Goal: Task Accomplishment & Management: Use online tool/utility

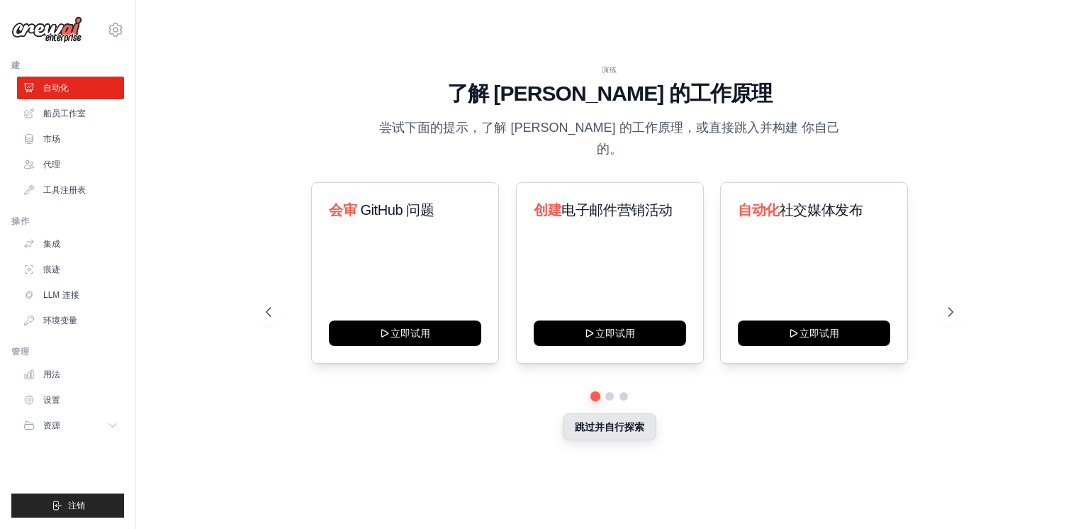
click at [635, 418] on button "跳过并自行探索" at bounding box center [610, 426] width 94 height 27
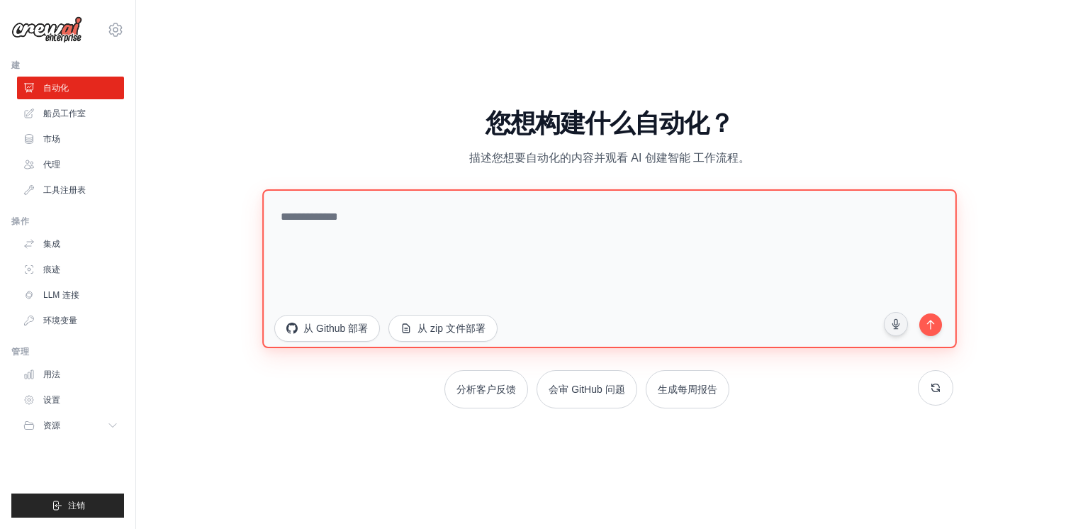
click at [530, 238] on textarea at bounding box center [609, 268] width 694 height 159
click at [434, 262] on textarea at bounding box center [609, 268] width 694 height 159
paste textarea "**********"
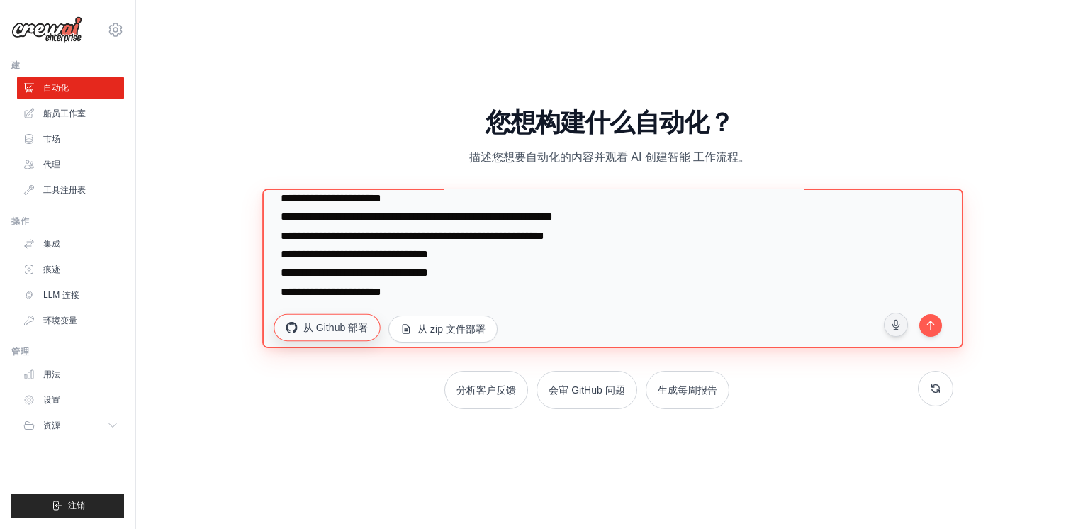
scroll to position [111, 0]
drag, startPoint x: 541, startPoint y: 342, endPoint x: 264, endPoint y: 324, distance: 277.0
click at [264, 324] on textarea "**********" at bounding box center [612, 269] width 701 height 160
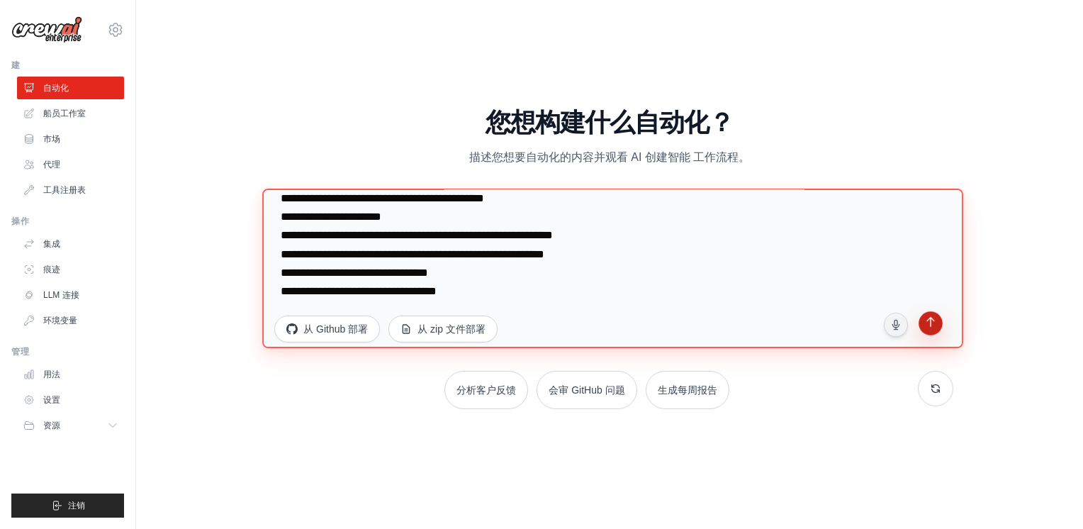
type textarea "**********"
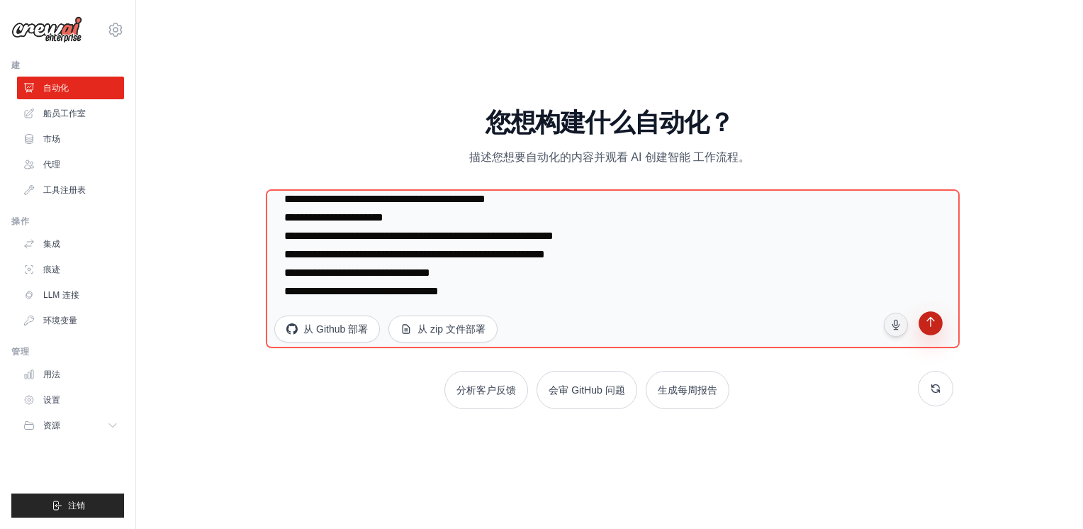
click at [926, 317] on icon "submit" at bounding box center [930, 323] width 13 height 13
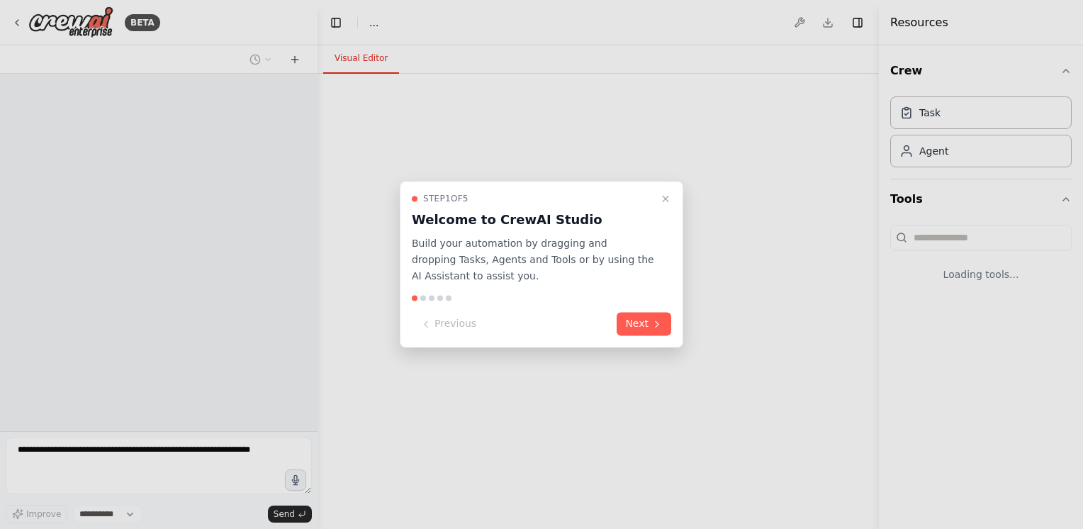
select select "****"
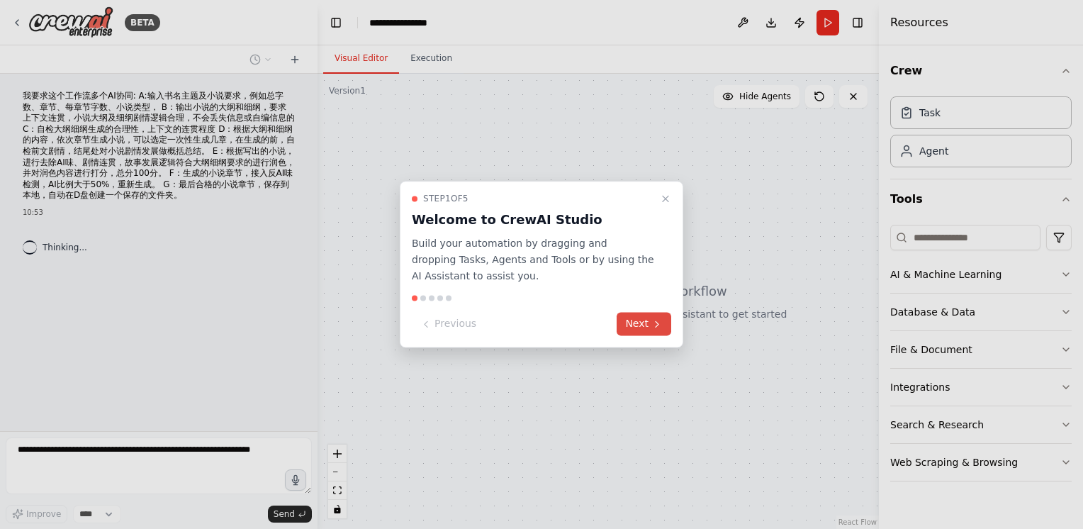
click at [646, 322] on button "Next" at bounding box center [644, 324] width 55 height 23
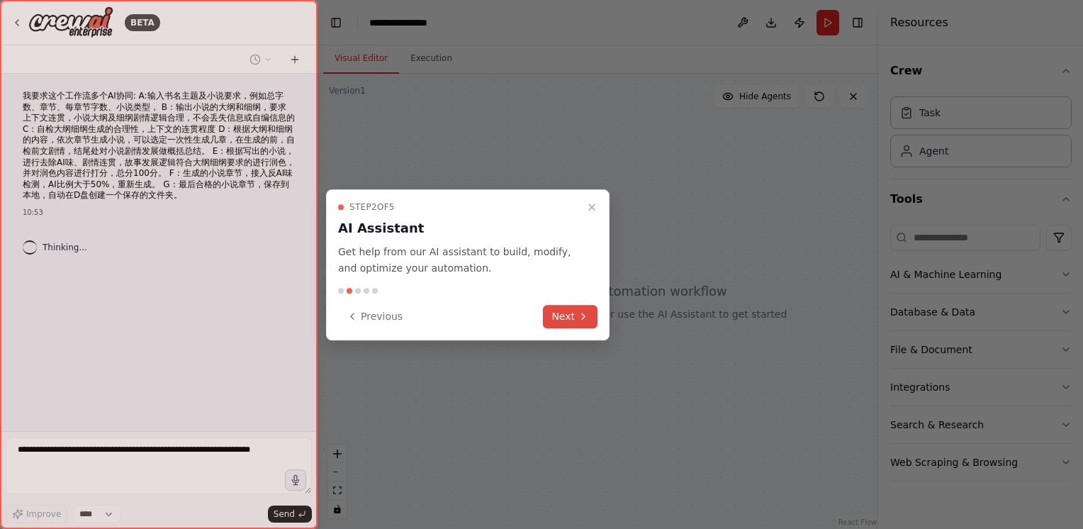
click at [581, 316] on icon at bounding box center [583, 315] width 11 height 11
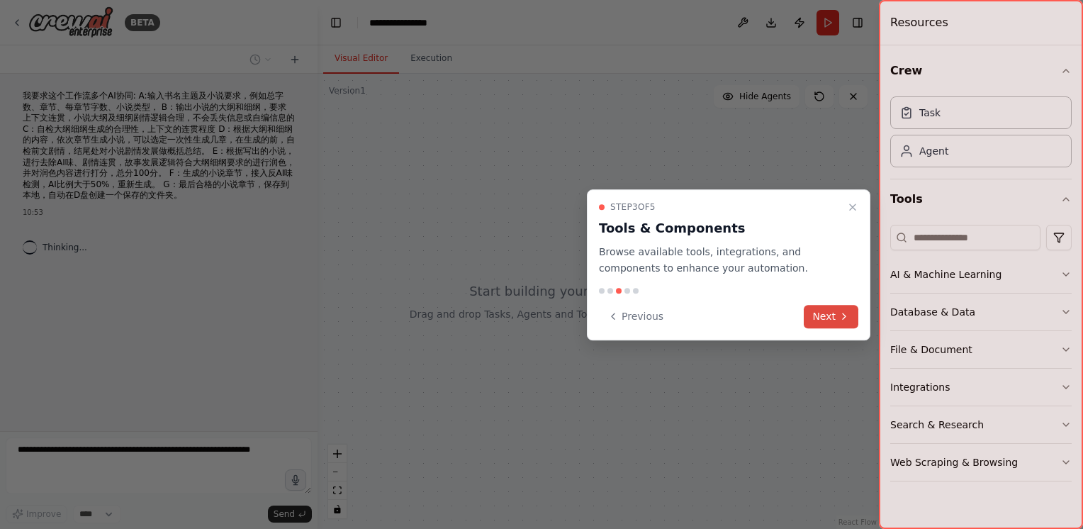
click at [824, 310] on button "Next" at bounding box center [831, 316] width 55 height 23
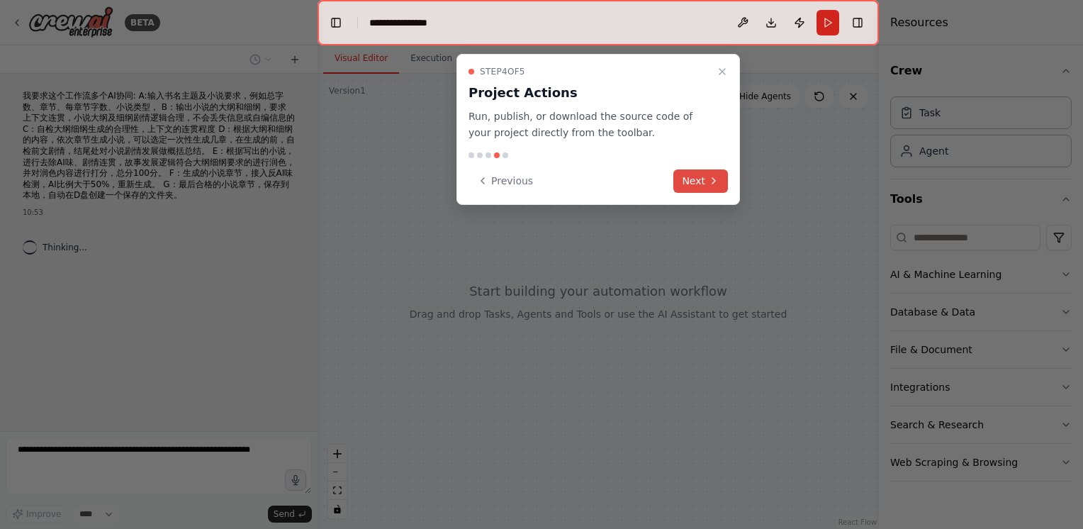
click at [707, 180] on button "Next" at bounding box center [700, 180] width 55 height 23
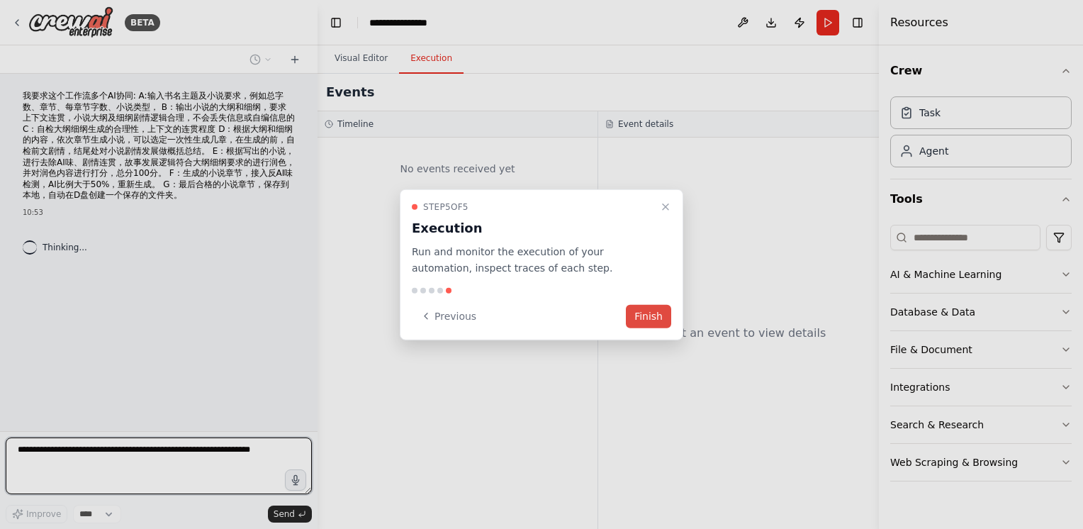
click at [647, 313] on button "Finish" at bounding box center [648, 315] width 45 height 23
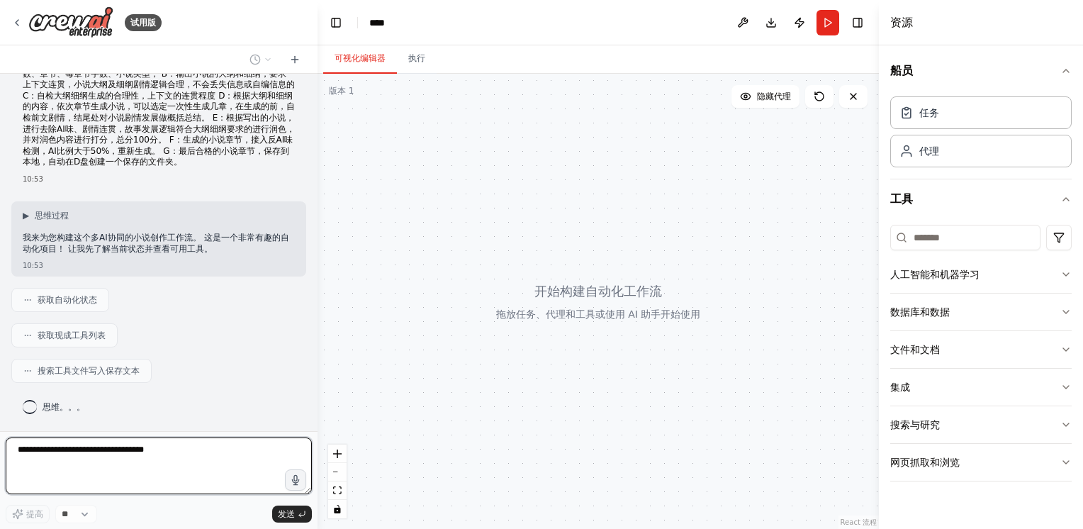
scroll to position [77, 0]
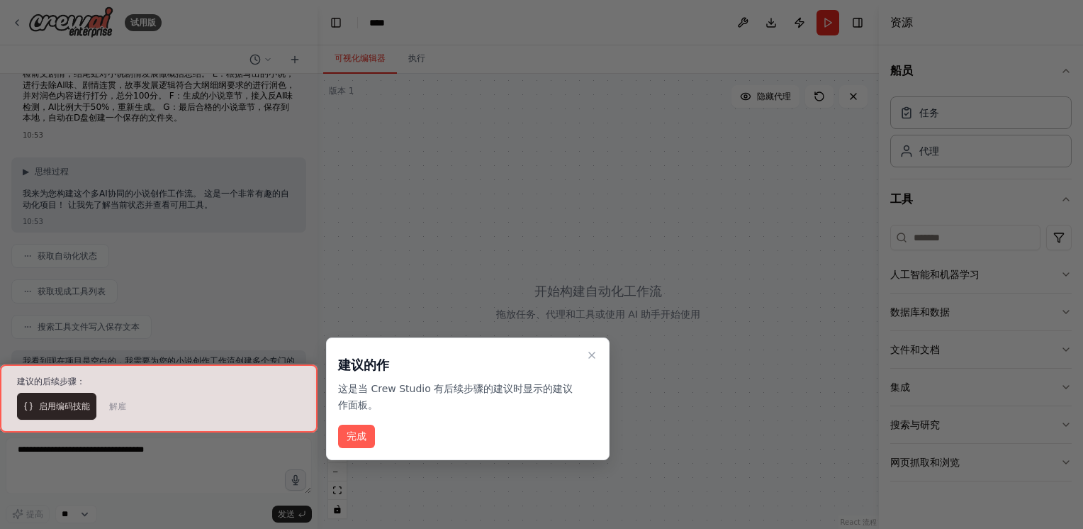
click at [352, 431] on button "完成" at bounding box center [356, 436] width 37 height 23
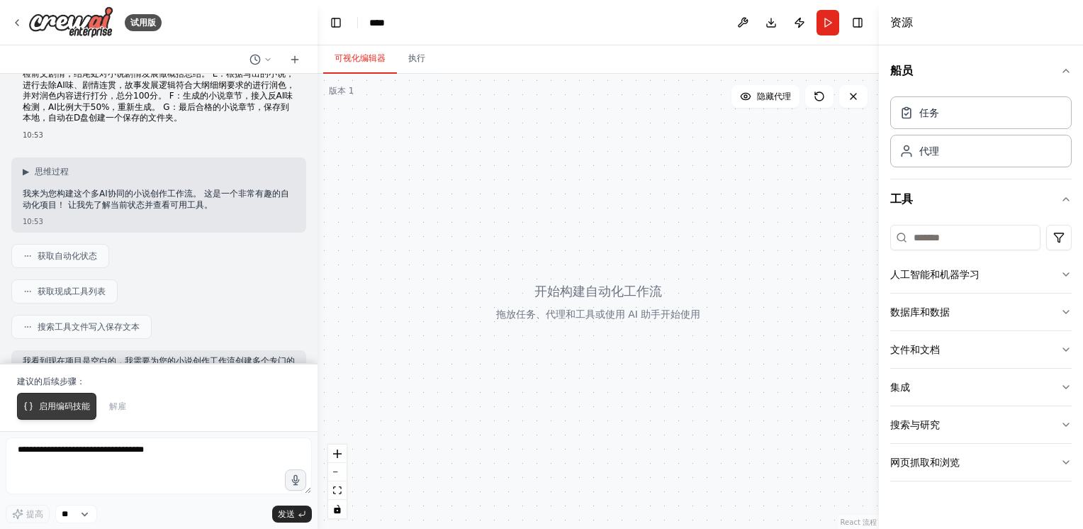
click at [39, 403] on span "启用编码技能" at bounding box center [64, 405] width 51 height 11
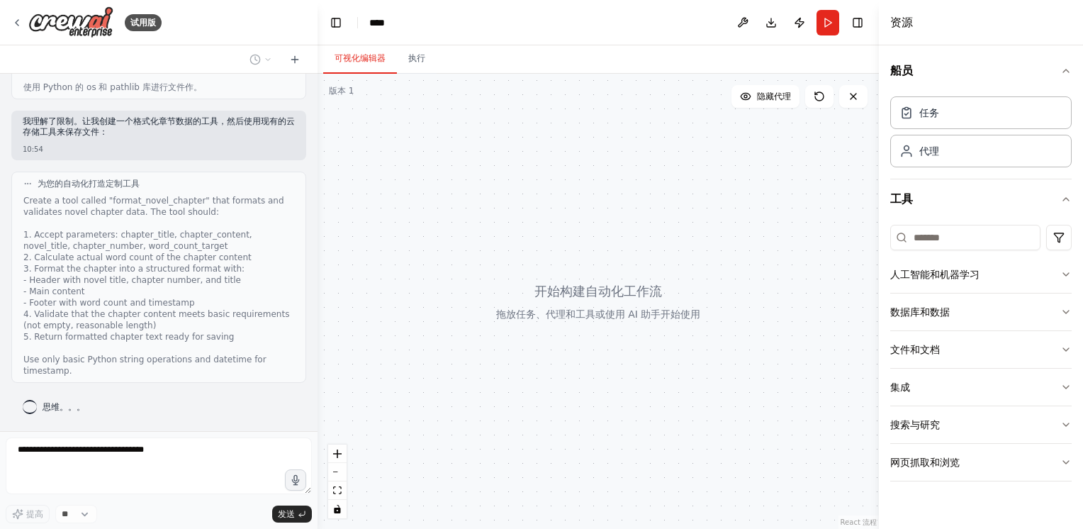
scroll to position [841, 0]
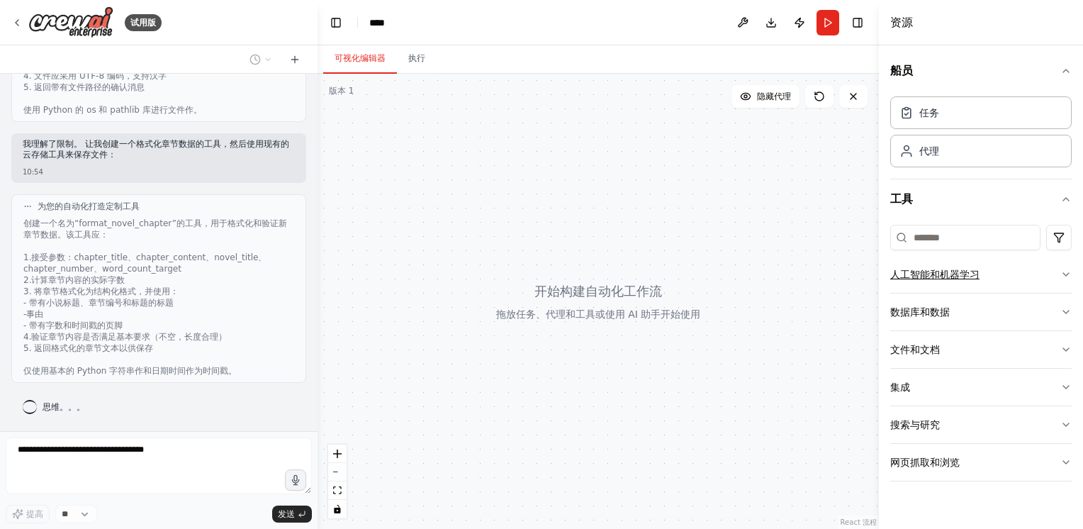
click at [941, 271] on div "人工智能和机器学习" at bounding box center [934, 274] width 89 height 14
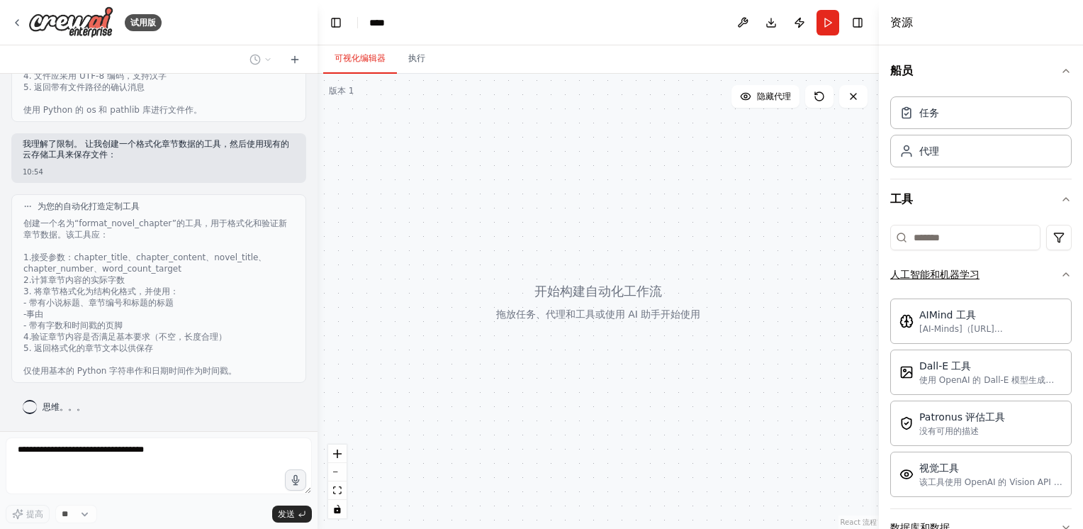
click at [941, 271] on div "人工智能和机器学习" at bounding box center [934, 274] width 89 height 14
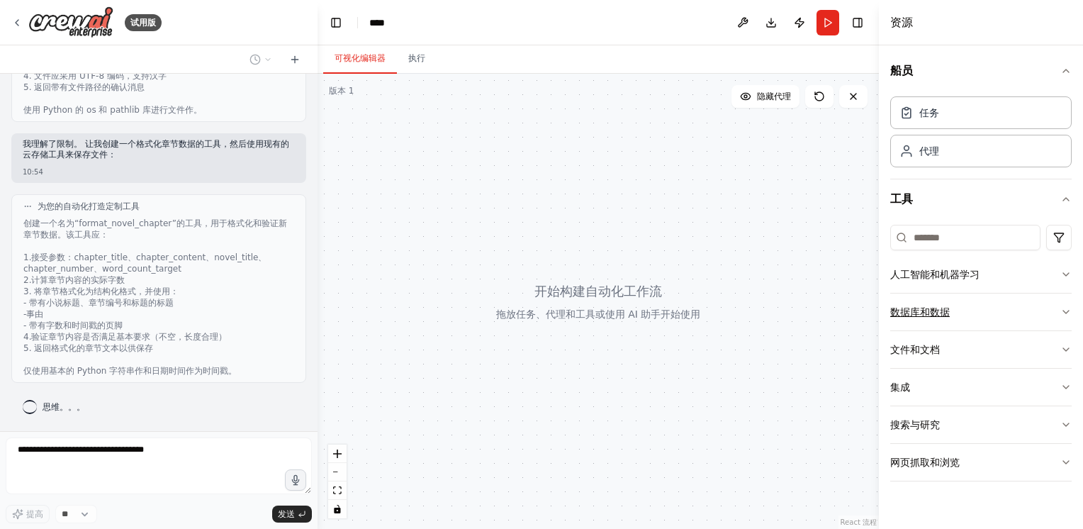
click at [933, 302] on button "数据库和数据" at bounding box center [980, 311] width 181 height 37
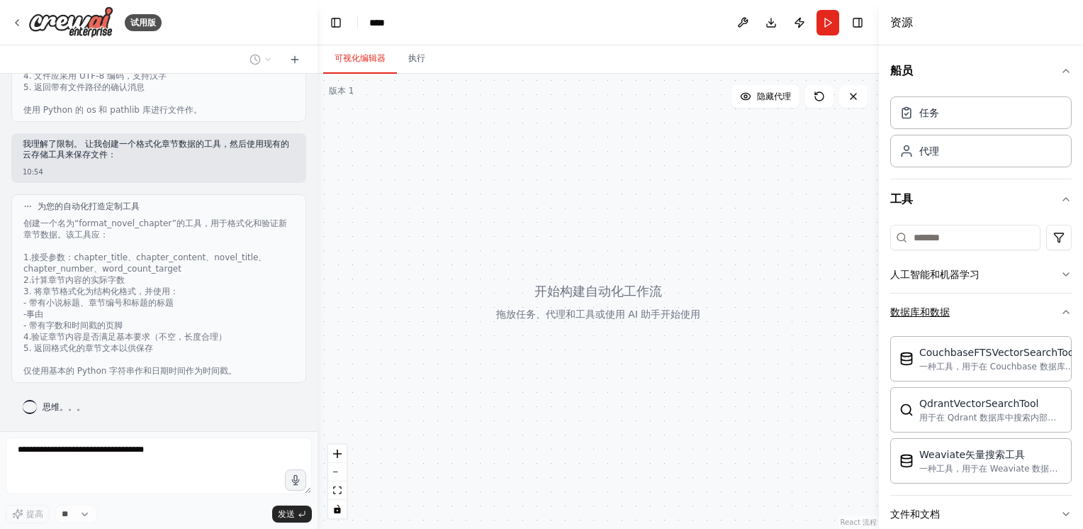
click at [933, 302] on button "数据库和数据" at bounding box center [980, 311] width 181 height 37
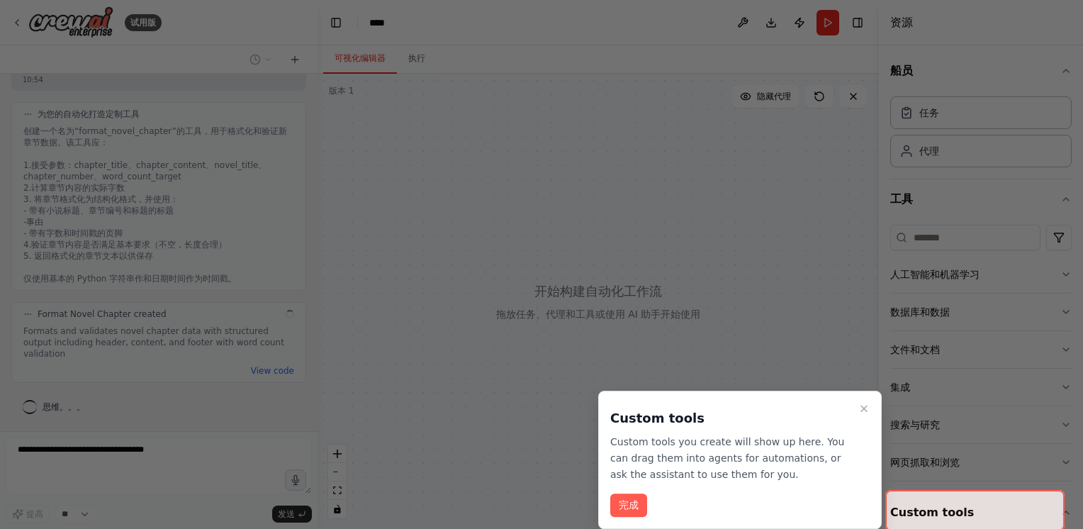
scroll to position [921, 0]
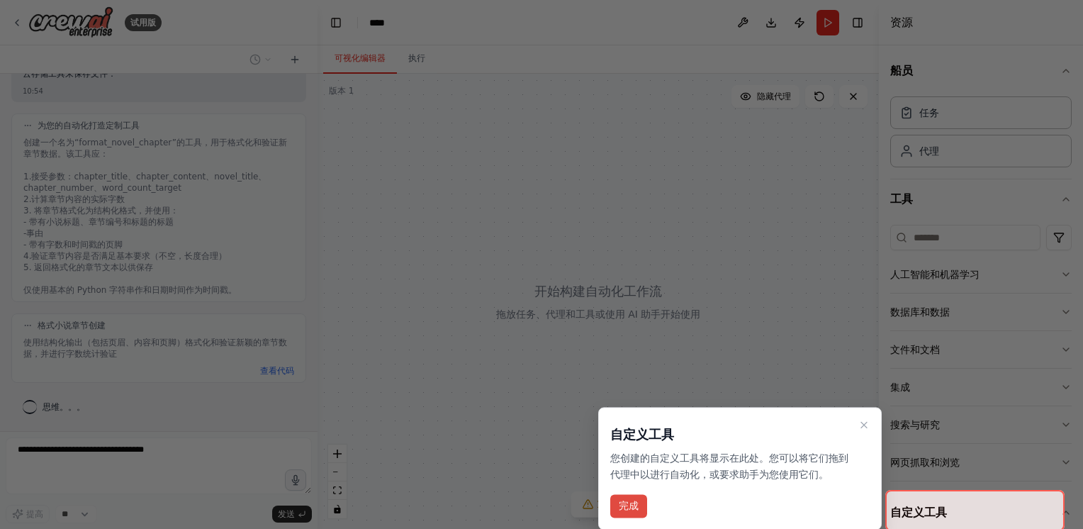
click at [629, 503] on button "完成" at bounding box center [628, 505] width 37 height 23
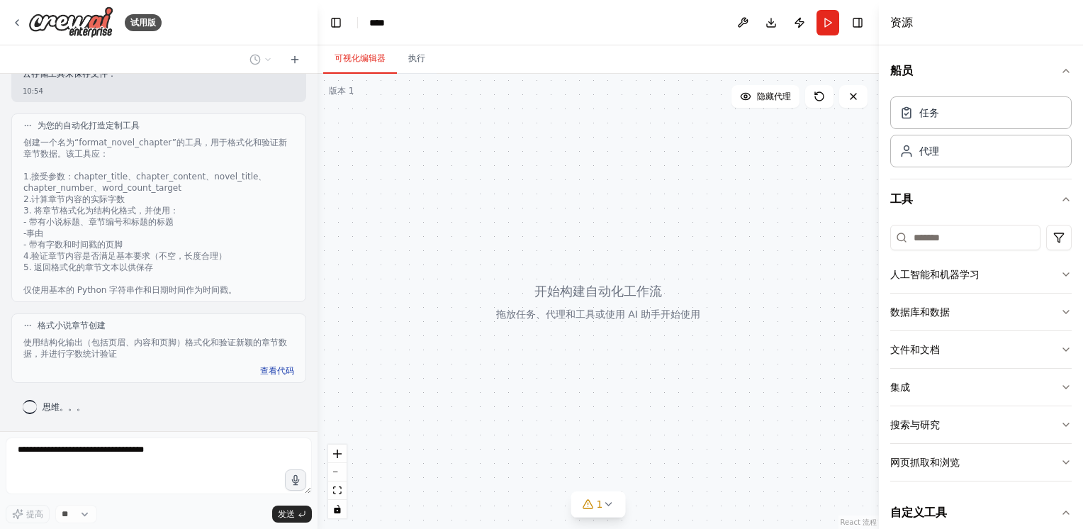
click at [272, 375] on button "查看代码" at bounding box center [277, 370] width 34 height 11
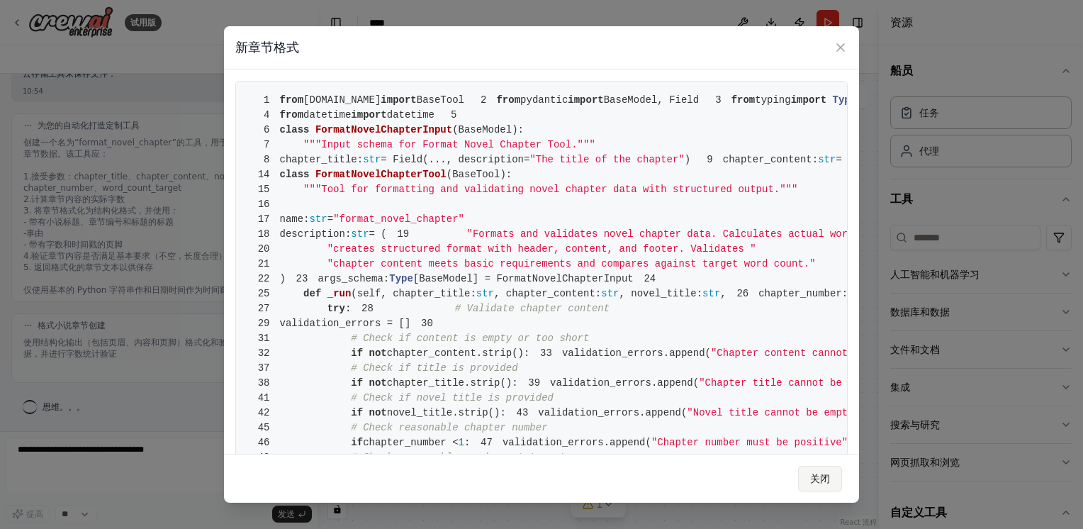
click at [817, 474] on button "关闭" at bounding box center [820, 479] width 44 height 26
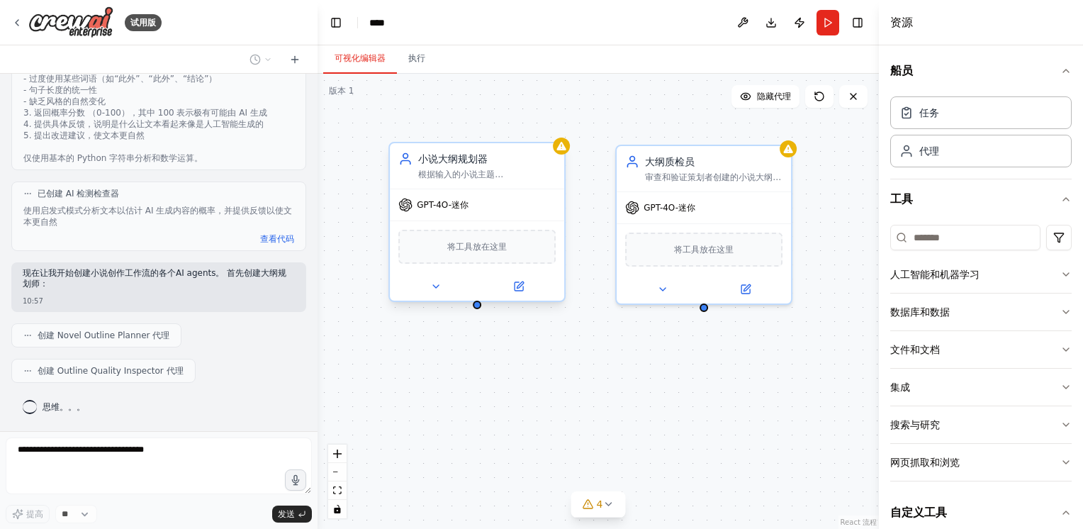
scroll to position [1418, 0]
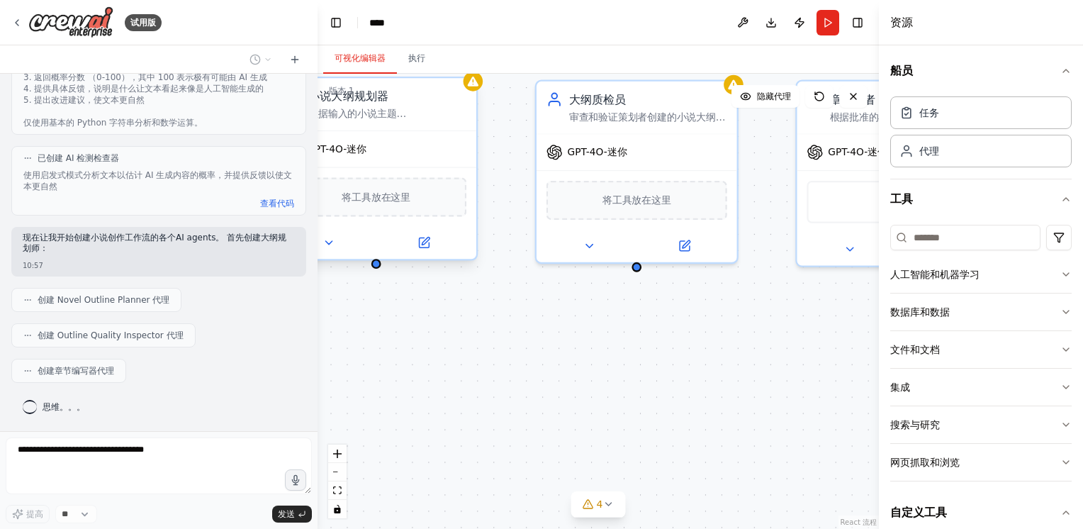
click at [366, 146] on span "GPT-4O-迷你" at bounding box center [337, 148] width 60 height 13
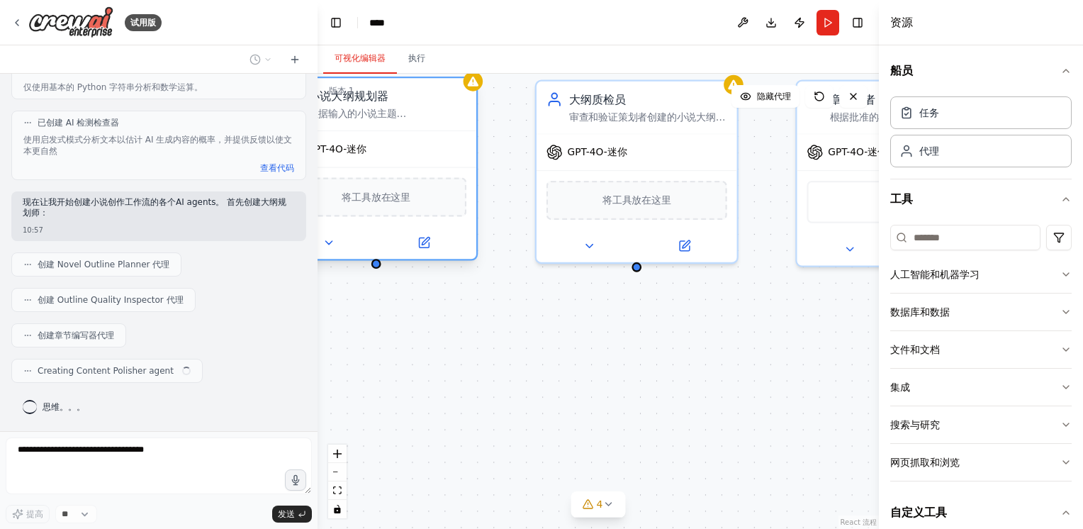
click at [365, 150] on span "GPT-4O-迷你" at bounding box center [337, 148] width 60 height 13
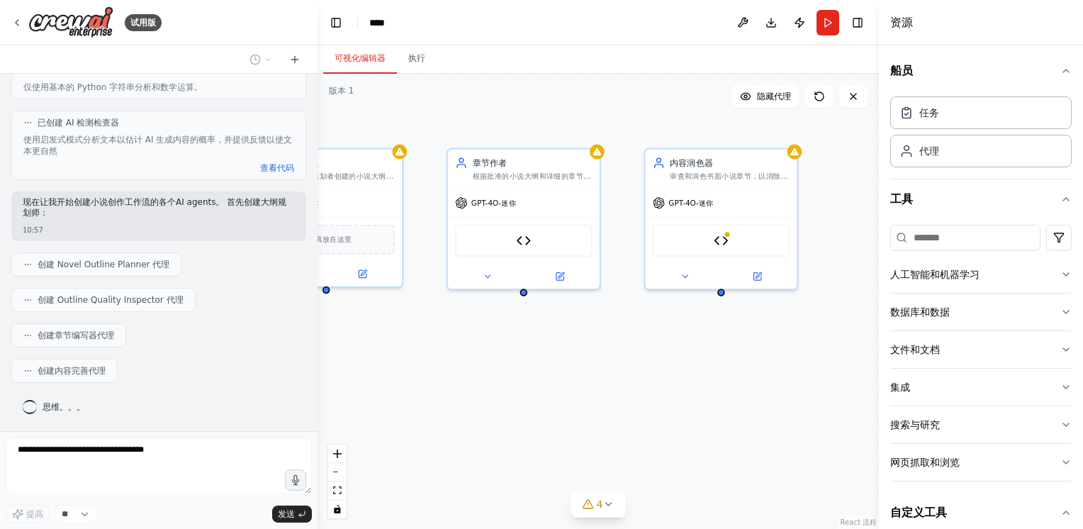
drag, startPoint x: 762, startPoint y: 362, endPoint x: 451, endPoint y: 362, distance: 311.2
click at [451, 362] on div "小说大纲规划器 根据输入的小说主题{novel_theme}，要求包括总字数{total_words}、章节数{chapter_count}、每章字数{wor…" at bounding box center [598, 301] width 561 height 455
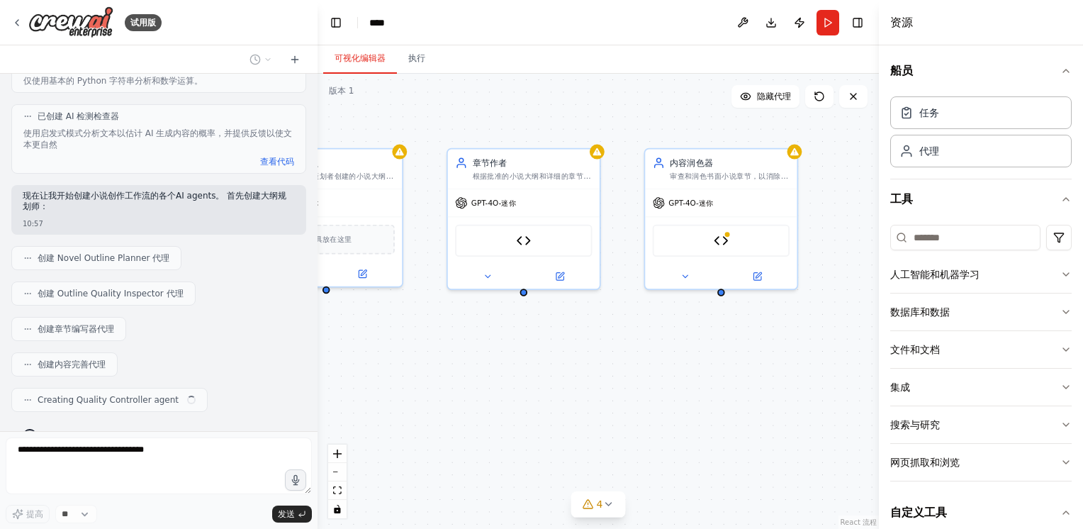
scroll to position [1488, 0]
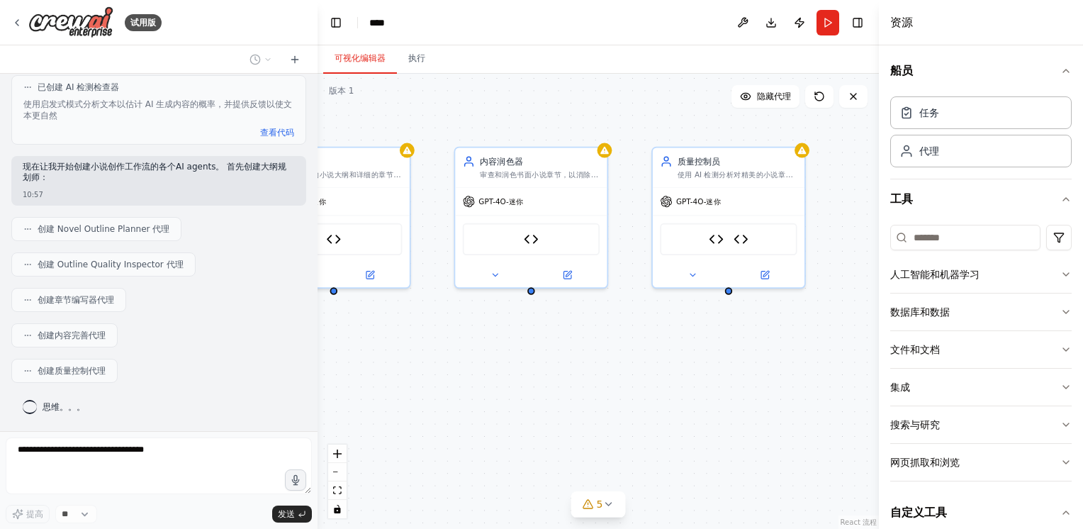
drag, startPoint x: 697, startPoint y: 359, endPoint x: 507, endPoint y: 357, distance: 190.7
click at [507, 357] on div "小说大纲规划器 根据输入的小说主题{novel_theme}，要求包括总字数{total_words}、章节数{chapter_count}、每章字数{wor…" at bounding box center [598, 301] width 561 height 455
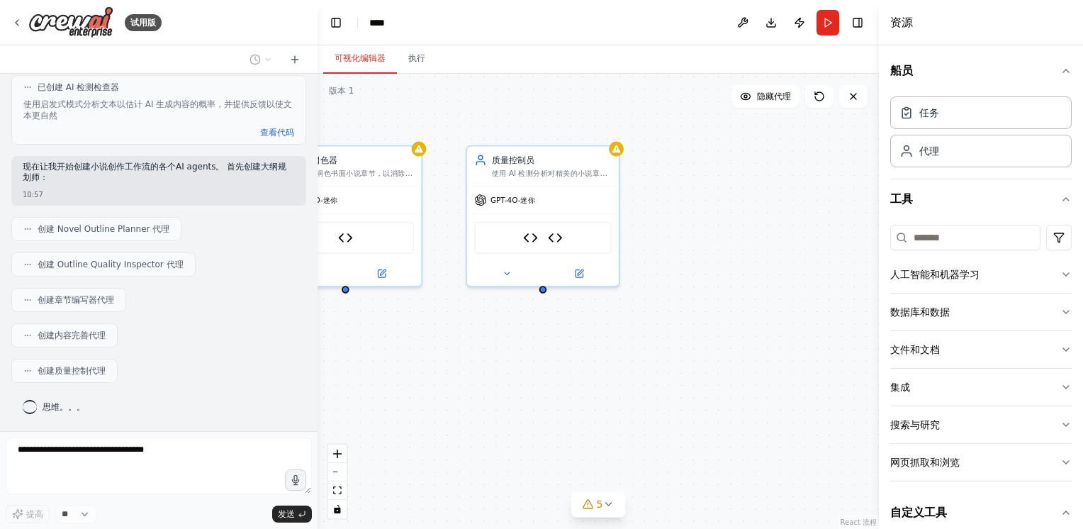
drag, startPoint x: 703, startPoint y: 344, endPoint x: 518, endPoint y: 344, distance: 185.0
click at [518, 344] on div "小说大纲规划器 根据输入的小说主题{novel_theme}，要求包括总字数{total_words}、章节数{chapter_count}、每章字数{wor…" at bounding box center [598, 301] width 561 height 455
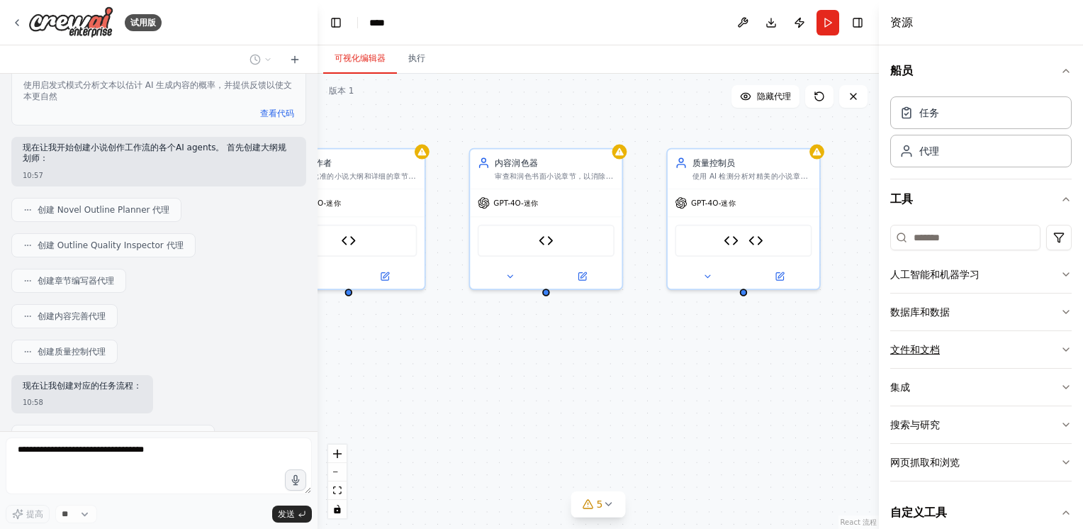
scroll to position [1574, 0]
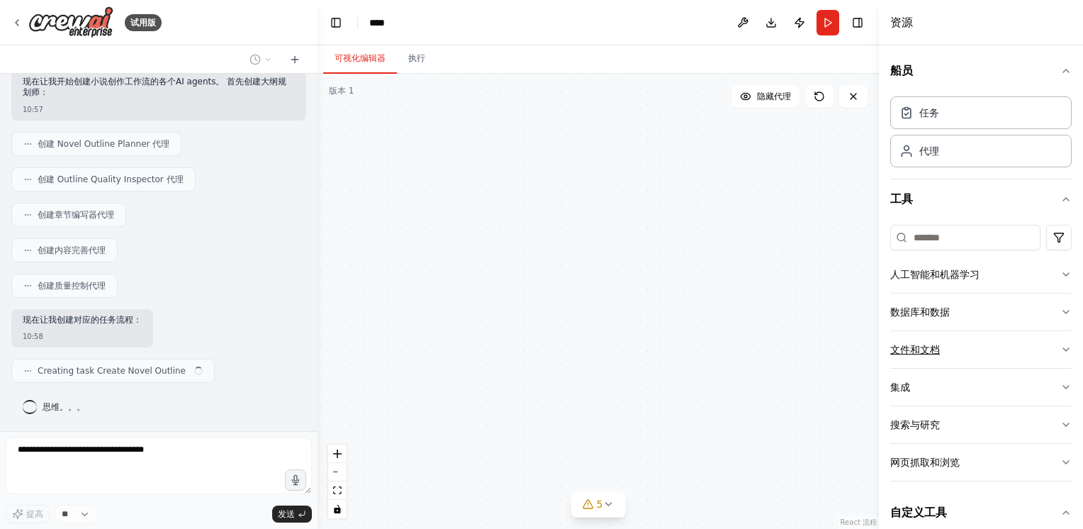
drag, startPoint x: 719, startPoint y: 337, endPoint x: 919, endPoint y: 340, distance: 200.6
click at [919, 340] on div "试用版 我要求这个工作流多个AI协同: A:输入书名主题及小说要求，例如总字数、章节、每章节字数、小说类型， B：输出小说的大纲和细纲，要求上下文连贯，小说大…" at bounding box center [541, 264] width 1083 height 529
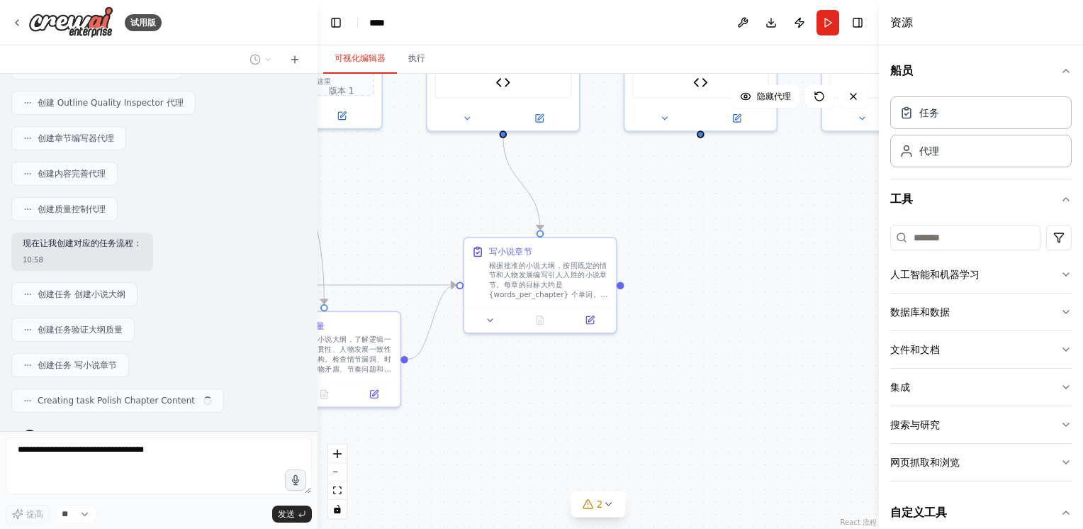
scroll to position [1679, 0]
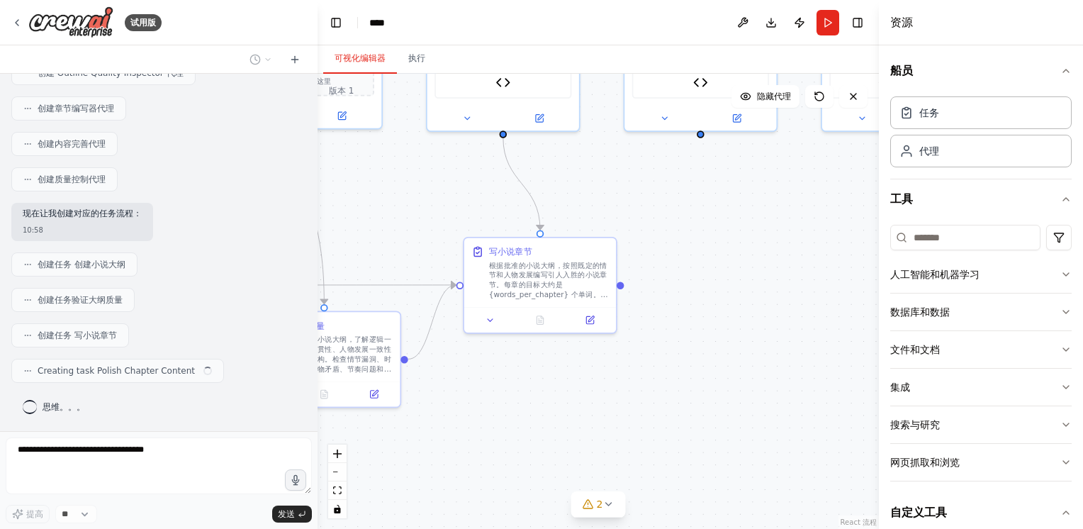
drag, startPoint x: 651, startPoint y: 376, endPoint x: 764, endPoint y: 214, distance: 197.0
click at [764, 214] on div ".deletable-edge-delete-btn { width: 20px; height: 20px; border: 0px solid #ffff…" at bounding box center [598, 301] width 561 height 455
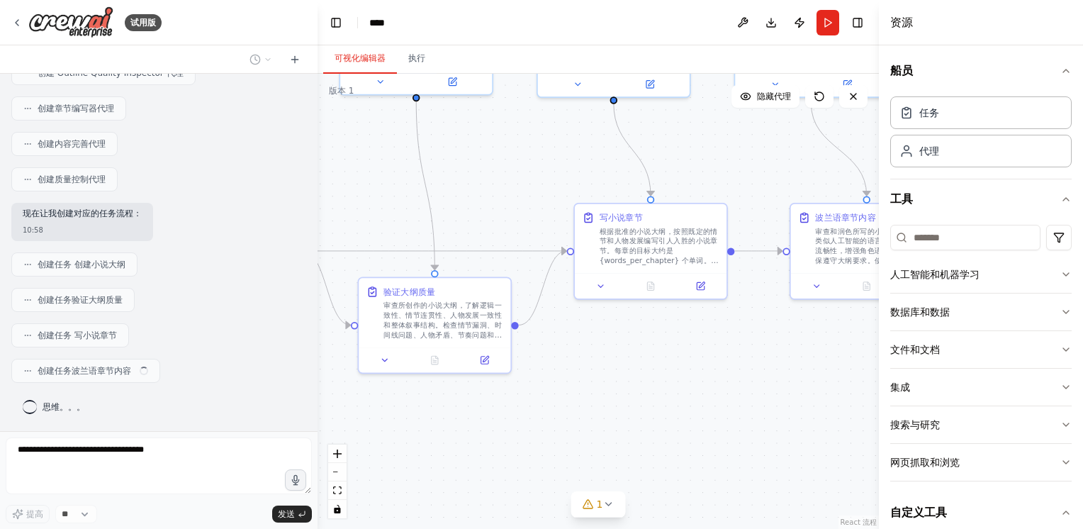
drag, startPoint x: 506, startPoint y: 365, endPoint x: 601, endPoint y: 365, distance: 95.0
click at [601, 365] on div ".deletable-edge-delete-btn { width: 20px; height: 20px; border: 0px solid #ffff…" at bounding box center [598, 301] width 561 height 455
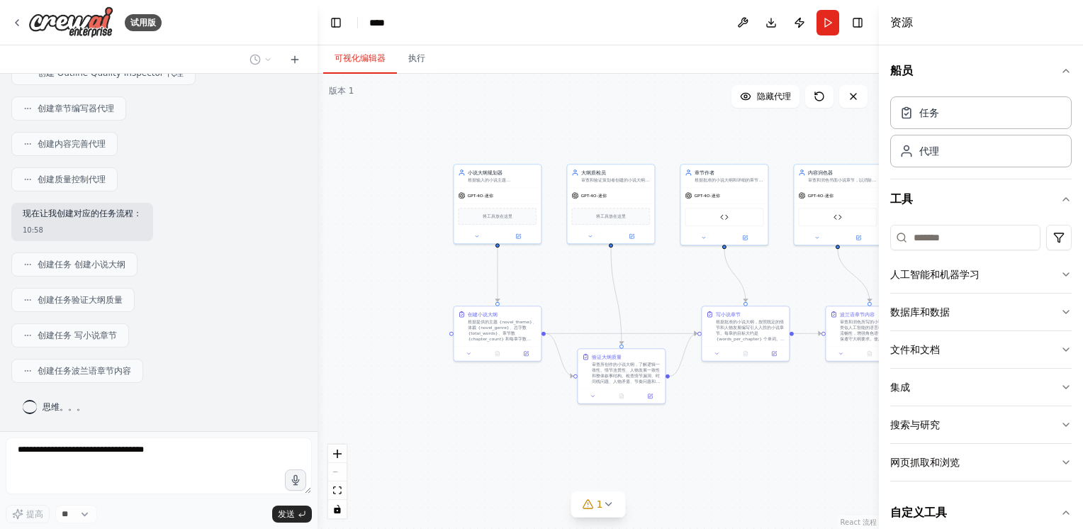
drag, startPoint x: 399, startPoint y: 378, endPoint x: 528, endPoint y: 405, distance: 131.8
click at [528, 405] on div ".deletable-edge-delete-btn { width: 20px; height: 20px; border: 0px solid #ffff…" at bounding box center [598, 301] width 561 height 455
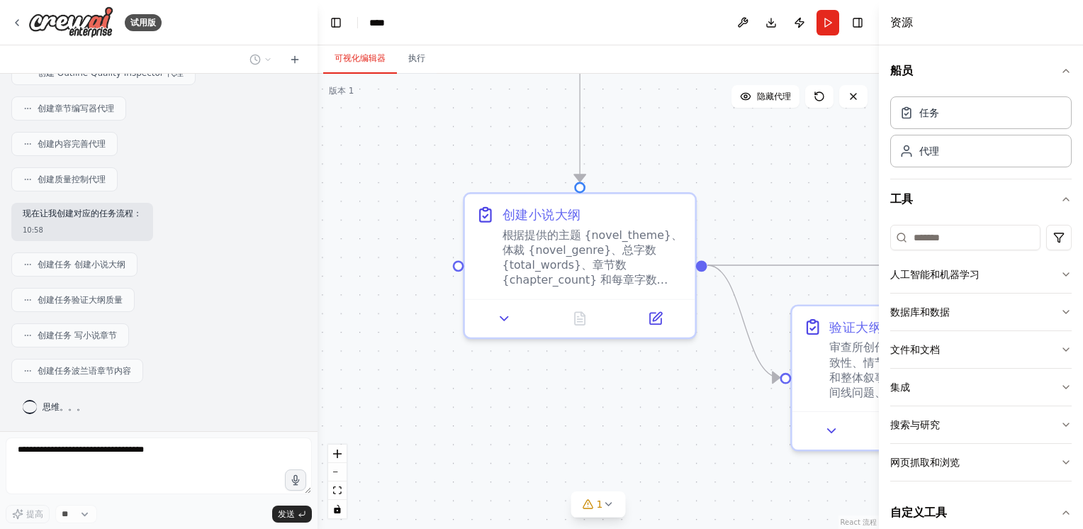
scroll to position [1715, 0]
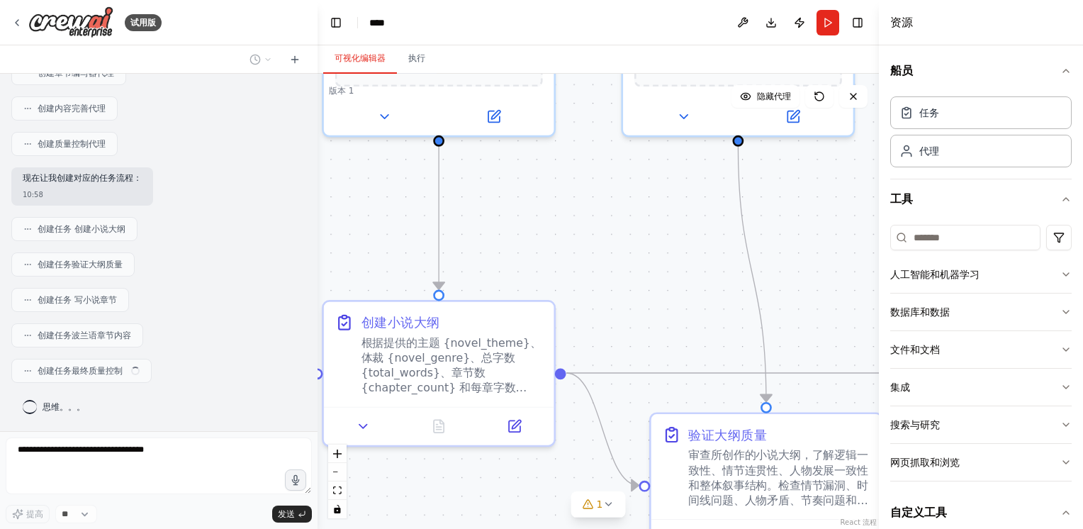
drag, startPoint x: 591, startPoint y: 383, endPoint x: 448, endPoint y: 490, distance: 179.2
click at [448, 490] on div ".deletable-edge-delete-btn { width: 20px; height: 20px; border: 0px solid #ffff…" at bounding box center [598, 301] width 561 height 455
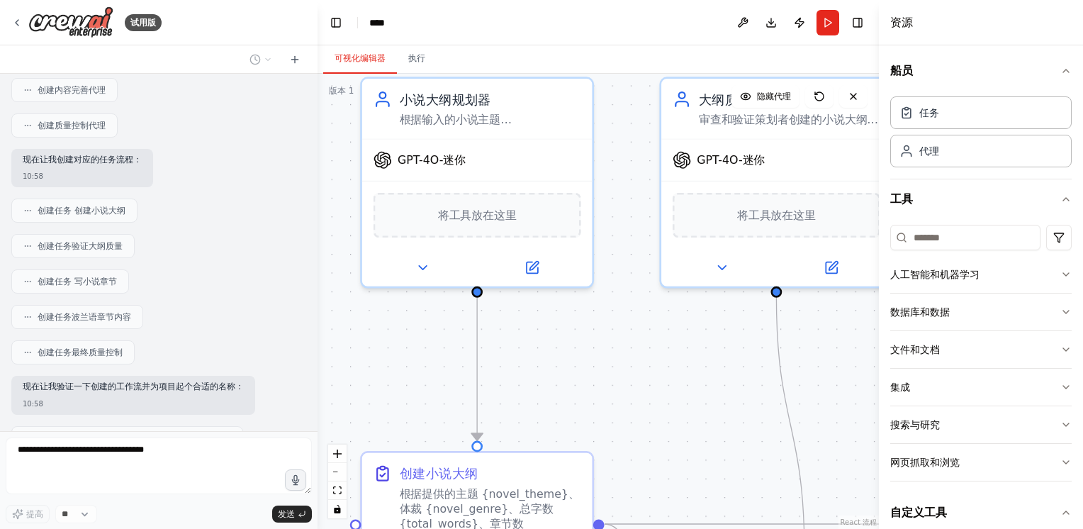
scroll to position [1800, 0]
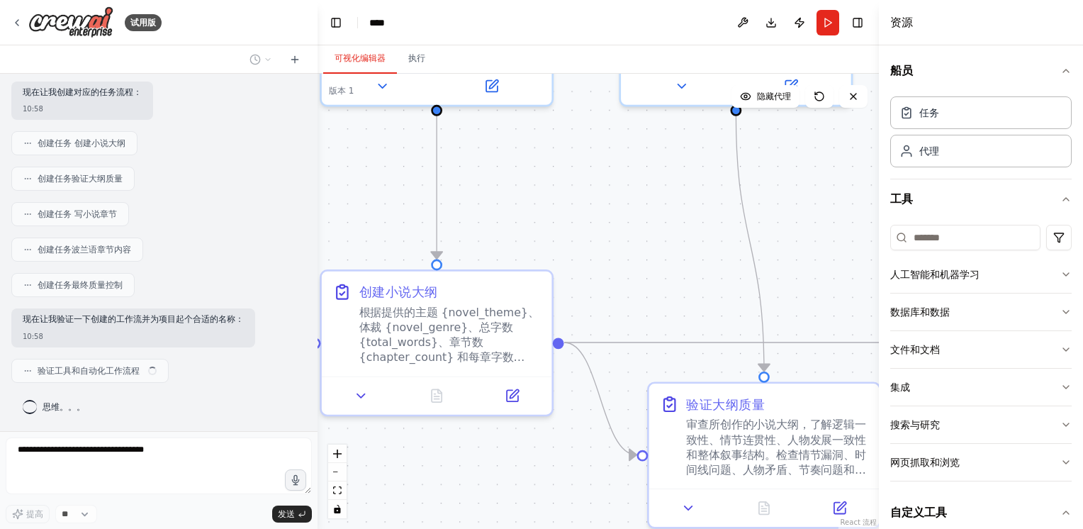
drag, startPoint x: 593, startPoint y: 143, endPoint x: 593, endPoint y: 111, distance: 31.9
click at [593, 111] on div ".deletable-edge-delete-btn { width: 20px; height: 20px; border: 0px solid #ffff…" at bounding box center [598, 301] width 561 height 455
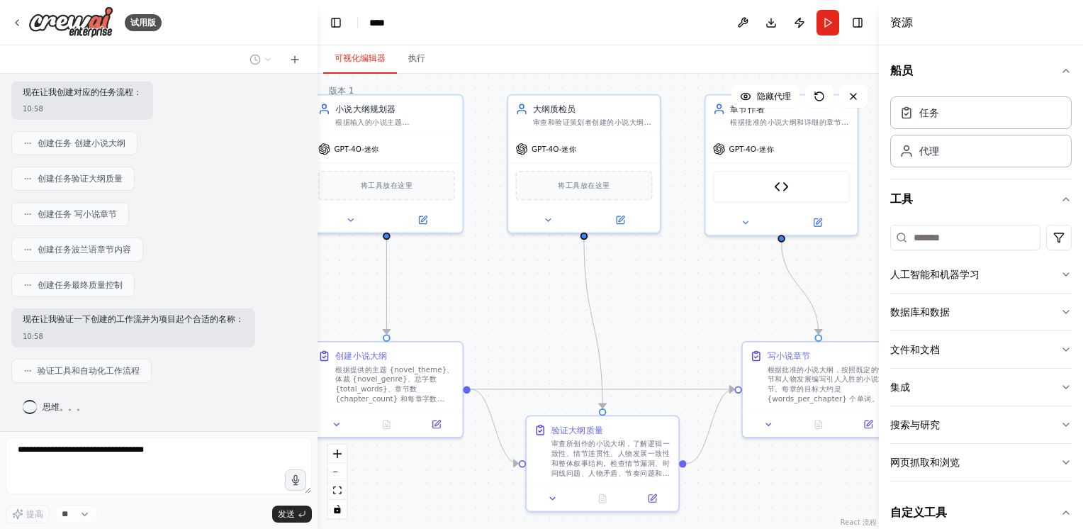
drag, startPoint x: 610, startPoint y: 188, endPoint x: 516, endPoint y: 291, distance: 139.0
click at [516, 291] on div ".deletable-edge-delete-btn { width: 20px; height: 20px; border: 0px solid #ffff…" at bounding box center [598, 301] width 561 height 455
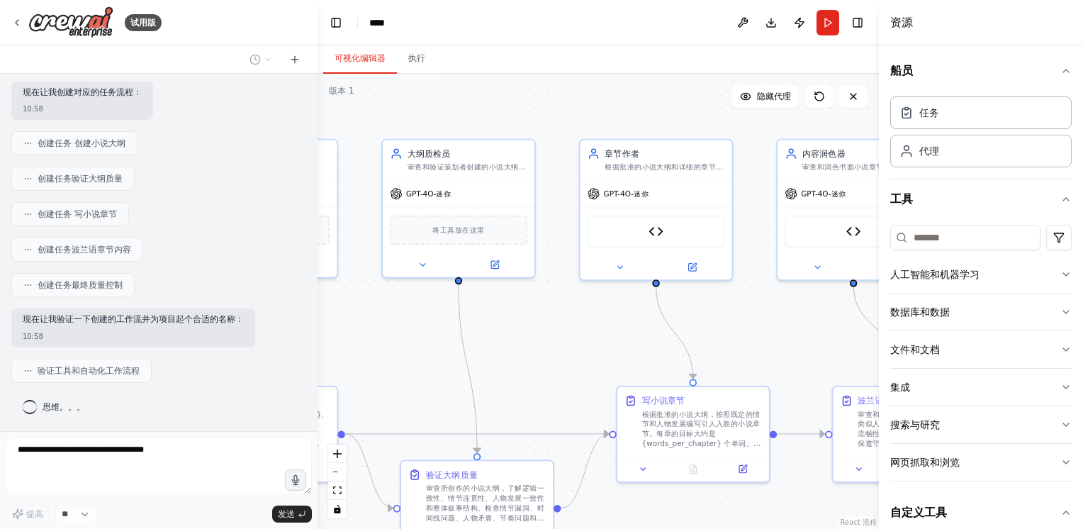
drag, startPoint x: 689, startPoint y: 264, endPoint x: 561, endPoint y: 310, distance: 135.6
click at [561, 310] on div ".deletable-edge-delete-btn { width: 20px; height: 20px; border: 0px solid #ffff…" at bounding box center [598, 301] width 561 height 455
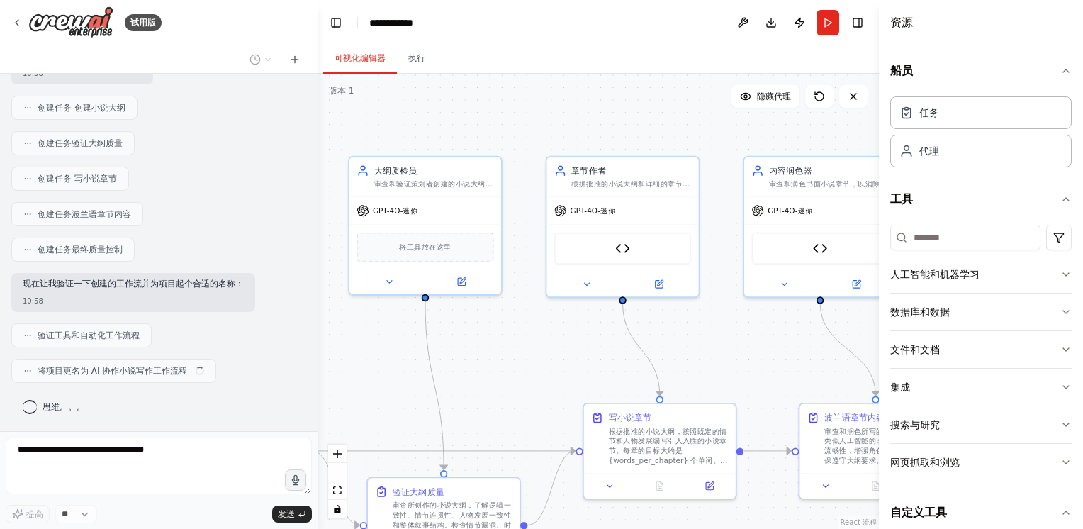
scroll to position [1835, 0]
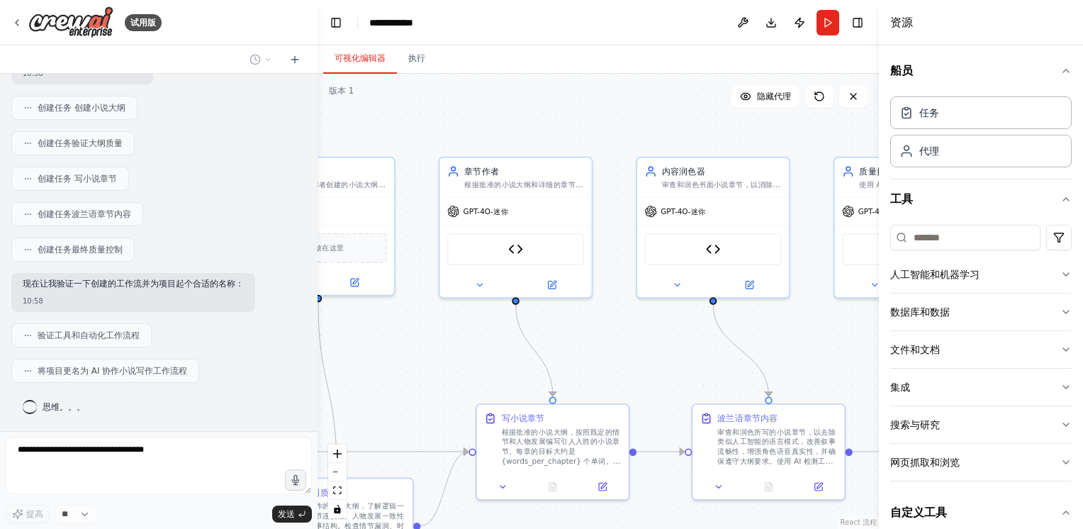
drag, startPoint x: 756, startPoint y: 299, endPoint x: 617, endPoint y: 315, distance: 139.2
click at [617, 315] on div ".deletable-edge-delete-btn { width: 20px; height: 20px; border: 0px solid #ffff…" at bounding box center [598, 301] width 561 height 455
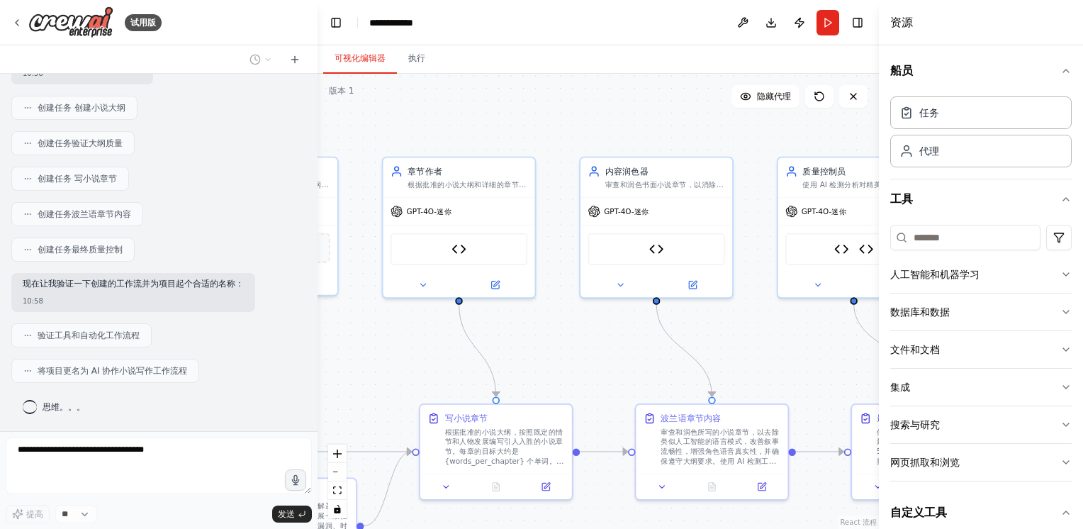
drag, startPoint x: 685, startPoint y: 318, endPoint x: 564, endPoint y: 308, distance: 121.7
click at [564, 308] on div ".deletable-edge-delete-btn { width: 20px; height: 20px; border: 0px solid #ffff…" at bounding box center [598, 301] width 561 height 455
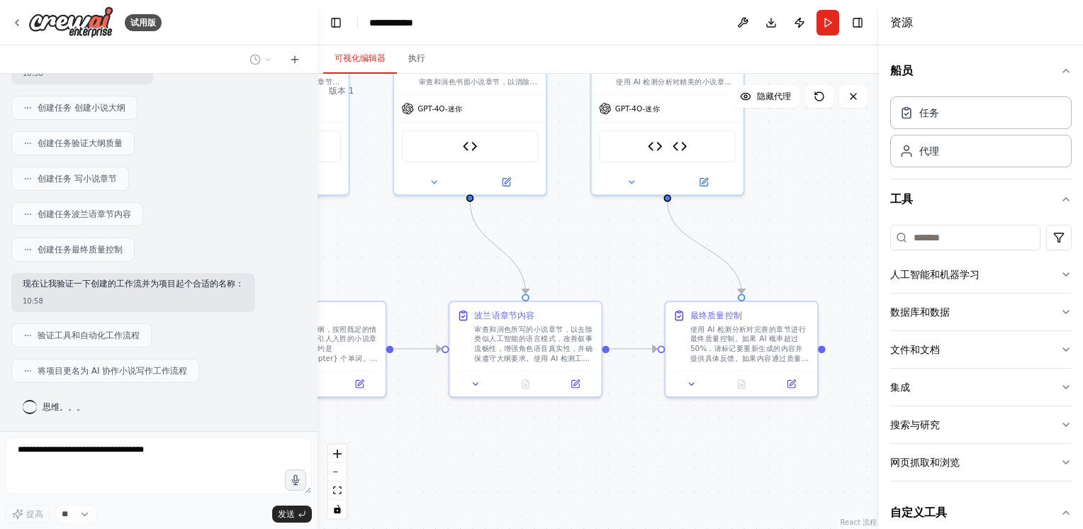
drag, startPoint x: 734, startPoint y: 298, endPoint x: 610, endPoint y: 203, distance: 156.2
click at [610, 203] on div ".deletable-edge-delete-btn { width: 20px; height: 20px; border: 0px solid #ffff…" at bounding box center [598, 301] width 561 height 455
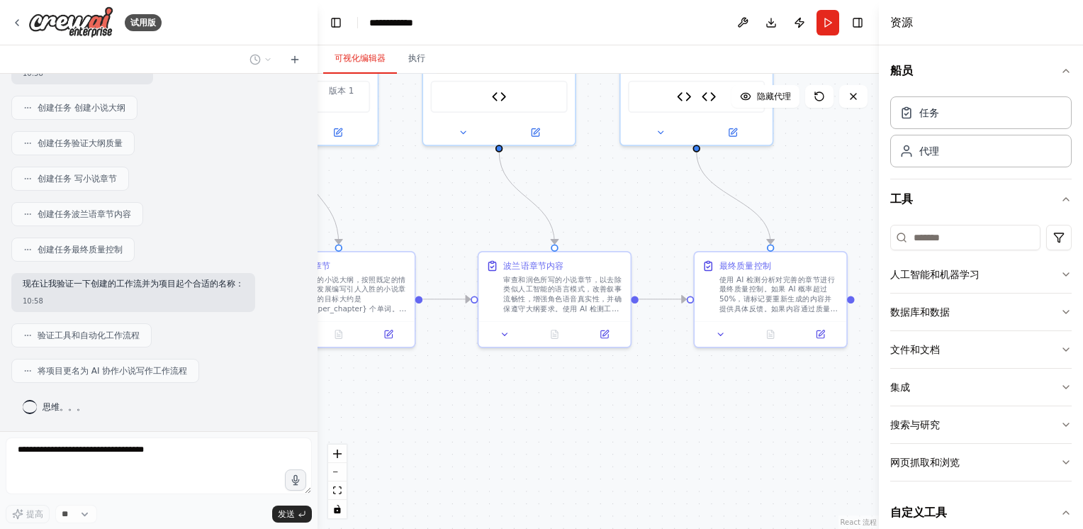
drag, startPoint x: 637, startPoint y: 257, endPoint x: 668, endPoint y: 211, distance: 56.2
click at [668, 211] on div ".deletable-edge-delete-btn { width: 20px; height: 20px; border: 0px solid #ffff…" at bounding box center [598, 301] width 561 height 455
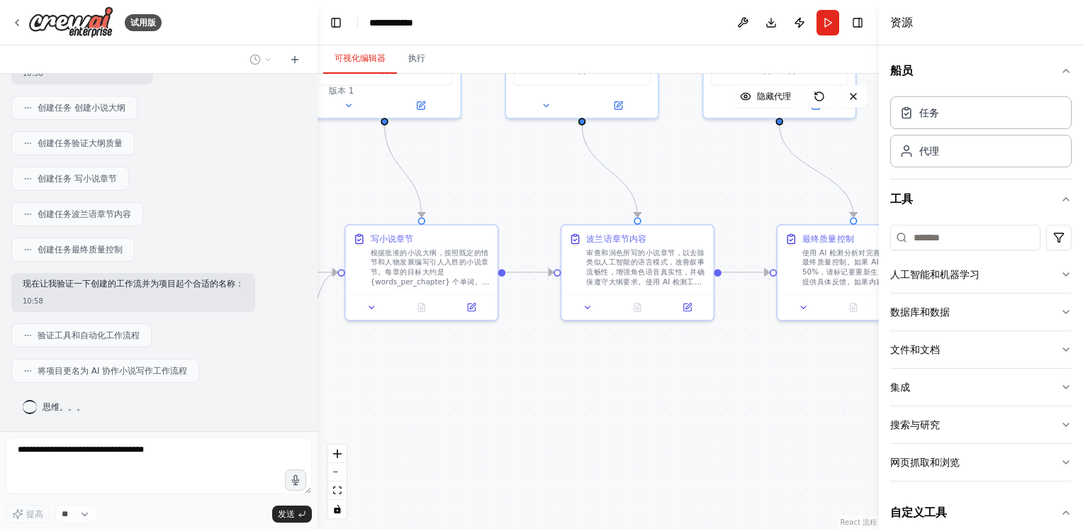
drag, startPoint x: 656, startPoint y: 212, endPoint x: 739, endPoint y: 185, distance: 87.2
click at [739, 185] on div ".deletable-edge-delete-btn { width: 20px; height: 20px; border: 0px solid #ffff…" at bounding box center [598, 301] width 561 height 455
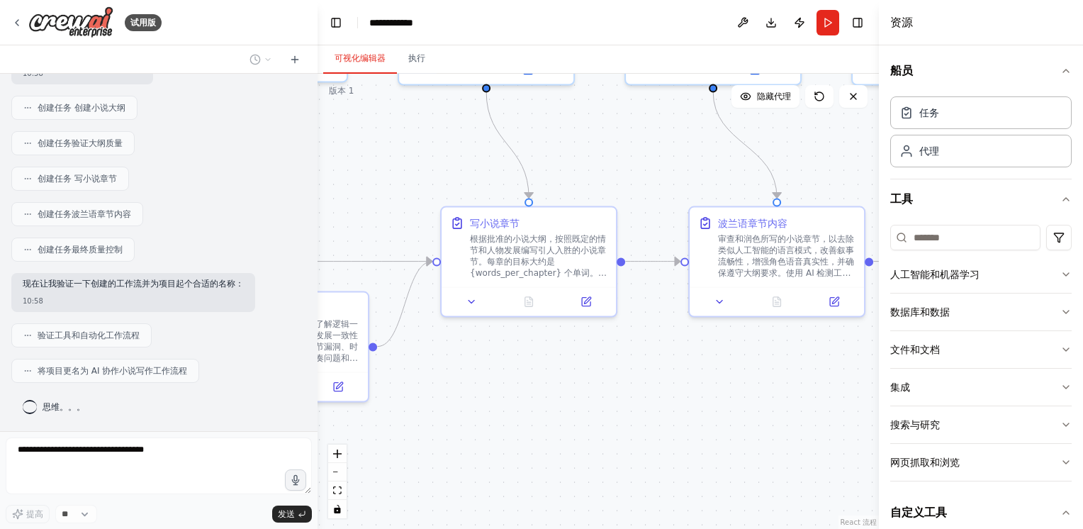
drag, startPoint x: 527, startPoint y: 349, endPoint x: 633, endPoint y: 349, distance: 105.6
click at [633, 349] on div ".deletable-edge-delete-btn { width: 20px; height: 20px; border: 0px solid #ffff…" at bounding box center [598, 301] width 561 height 455
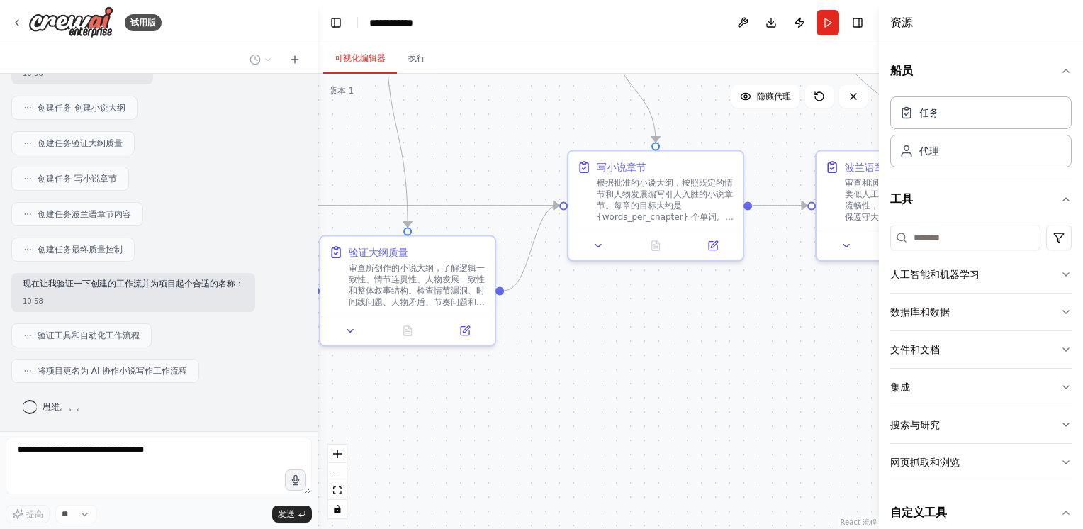
drag, startPoint x: 517, startPoint y: 358, endPoint x: 644, endPoint y: 302, distance: 138.7
click at [644, 302] on div ".deletable-edge-delete-btn { width: 20px; height: 20px; border: 0px solid #ffff…" at bounding box center [598, 301] width 561 height 455
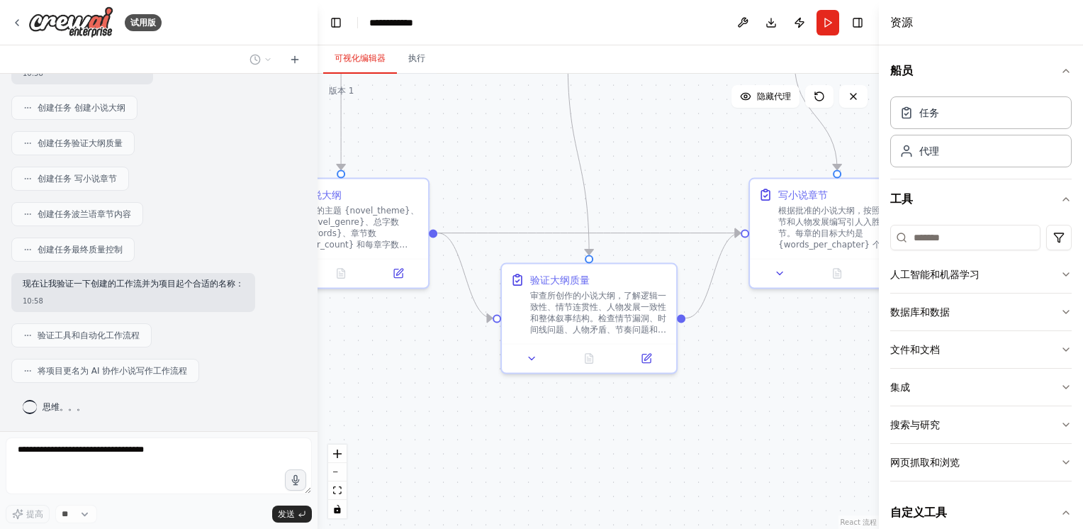
drag, startPoint x: 592, startPoint y: 314, endPoint x: 788, endPoint y: 347, distance: 199.1
click at [788, 347] on div ".deletable-edge-delete-btn { width: 20px; height: 20px; border: 0px solid #ffff…" at bounding box center [598, 301] width 561 height 455
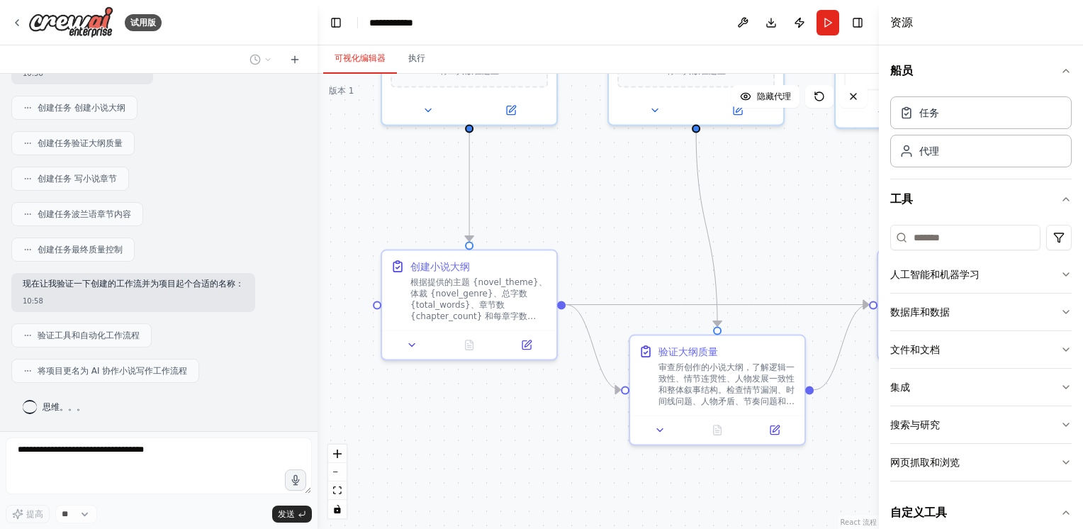
drag, startPoint x: 525, startPoint y: 410, endPoint x: 638, endPoint y: 490, distance: 138.7
click at [638, 490] on div ".deletable-edge-delete-btn { width: 20px; height: 20px; border: 0px solid #ffff…" at bounding box center [598, 301] width 561 height 455
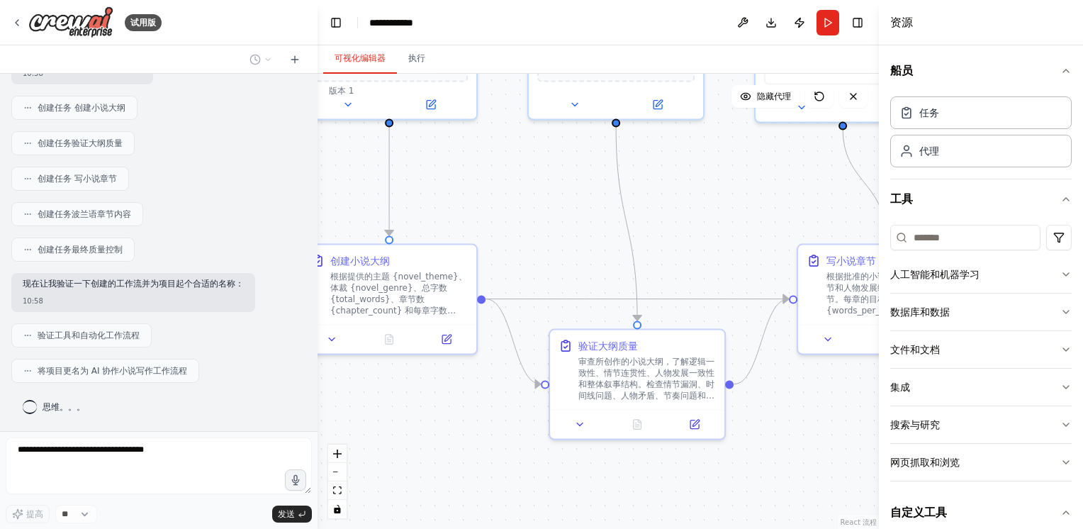
drag, startPoint x: 584, startPoint y: 235, endPoint x: 502, endPoint y: 213, distance: 85.3
click at [502, 213] on div ".deletable-edge-delete-btn { width: 20px; height: 20px; border: 0px solid #ffff…" at bounding box center [598, 301] width 561 height 455
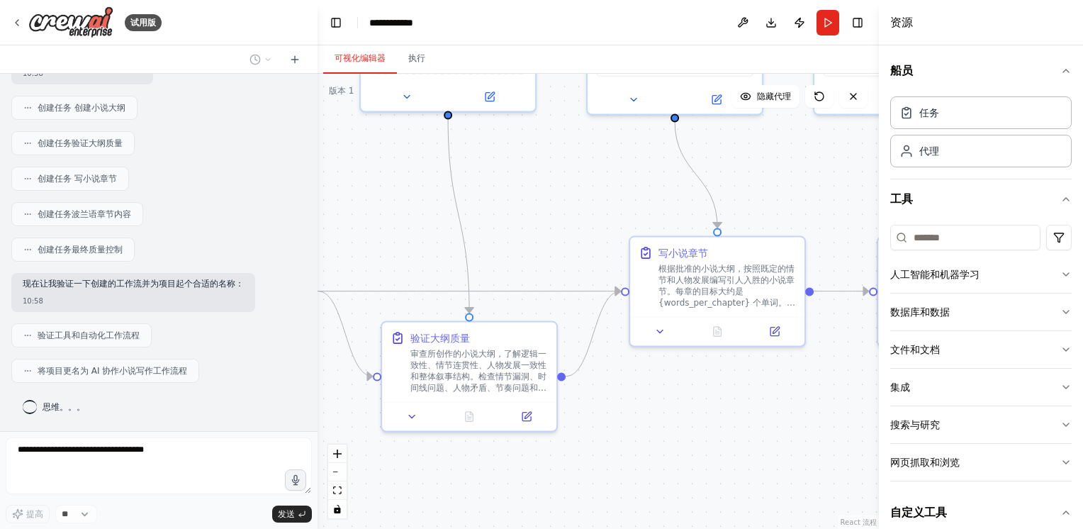
drag, startPoint x: 758, startPoint y: 417, endPoint x: 558, endPoint y: 417, distance: 199.9
click at [558, 417] on div ".deletable-edge-delete-btn { width: 20px; height: 20px; border: 0px solid #ffff…" at bounding box center [598, 301] width 561 height 455
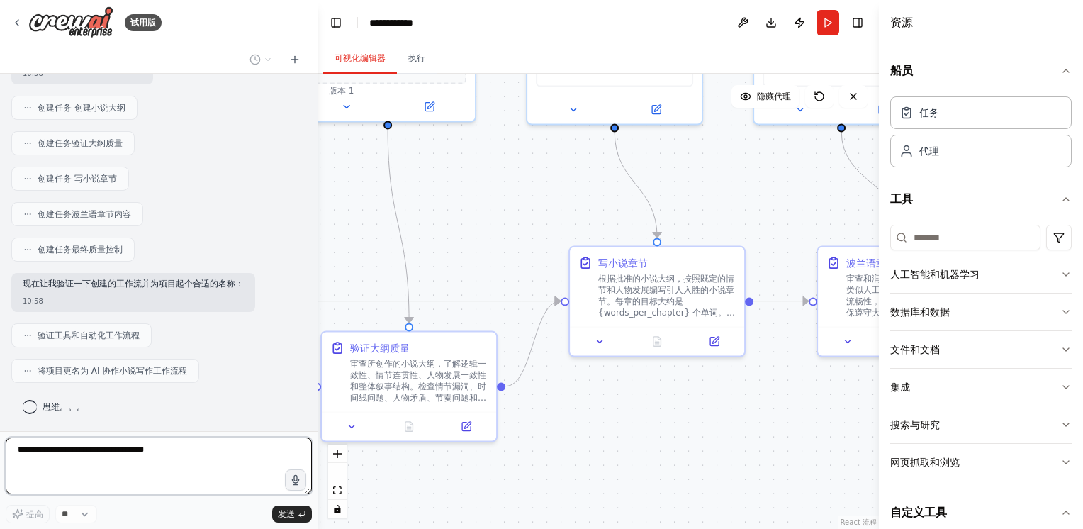
drag, startPoint x: 695, startPoint y: 409, endPoint x: 439, endPoint y: 445, distance: 257.7
click at [439, 445] on div ".deletable-edge-delete-btn { width: 20px; height: 20px; border: 0px solid #ffff…" at bounding box center [598, 301] width 561 height 455
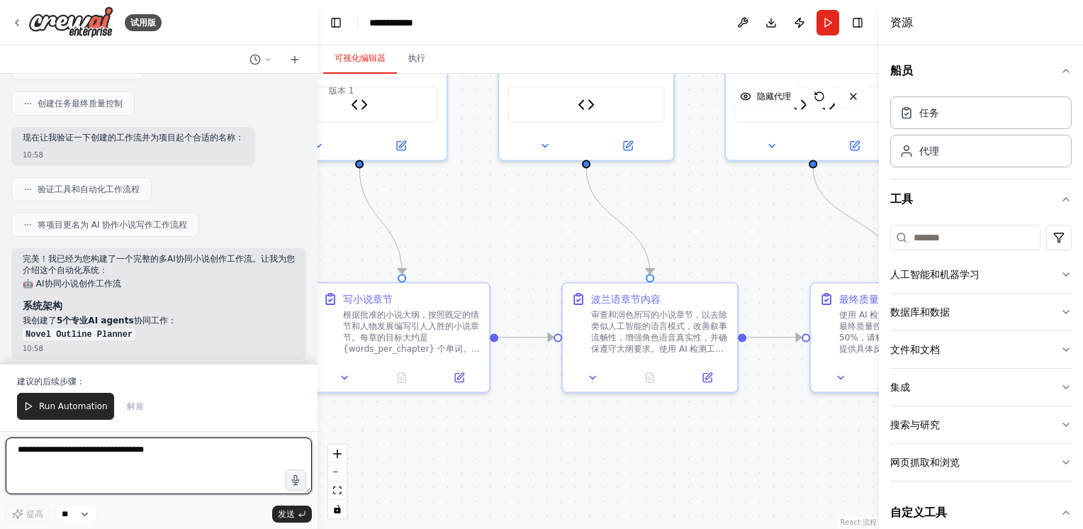
scroll to position [1988, 0]
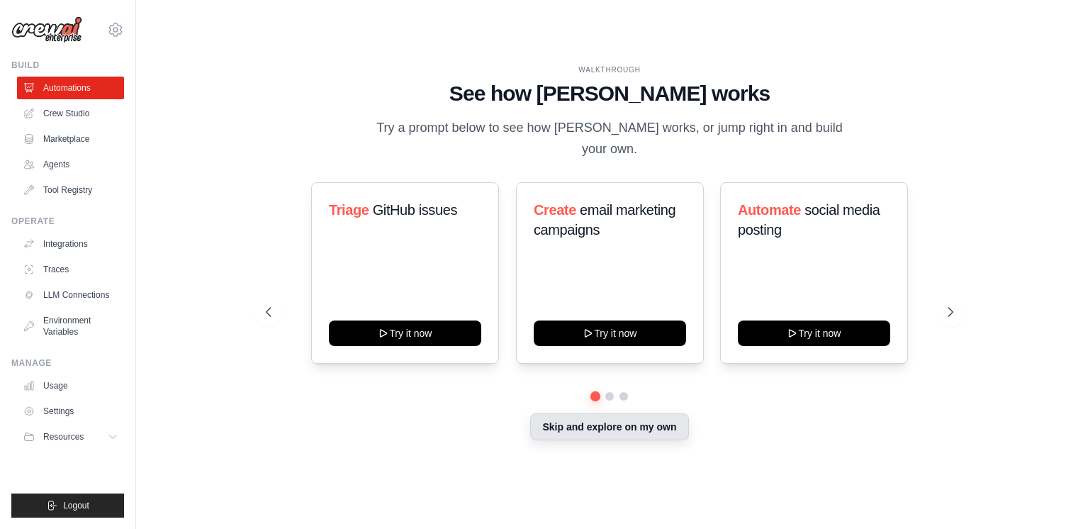
click at [598, 430] on button "Skip and explore on my own" at bounding box center [609, 426] width 158 height 27
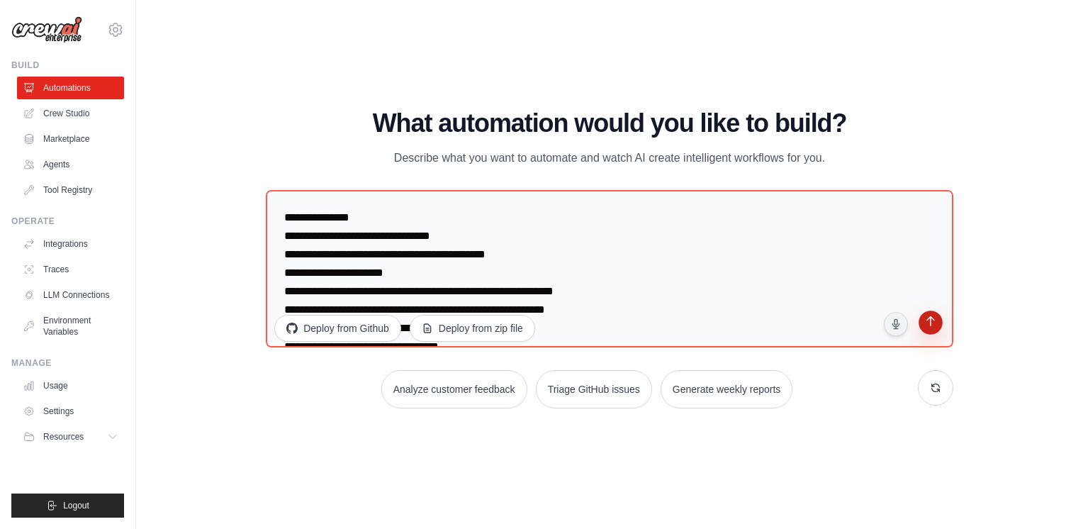
click at [934, 320] on icon "submit" at bounding box center [930, 323] width 8 height 10
click at [48, 123] on link "Crew Studio" at bounding box center [71, 113] width 107 height 23
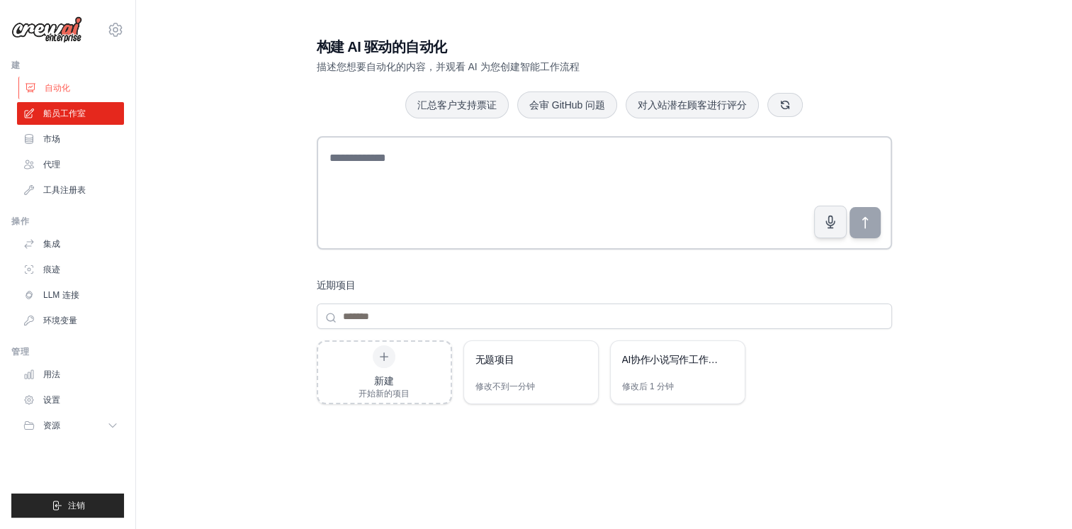
click at [62, 84] on font "自动化" at bounding box center [58, 87] width 26 height 11
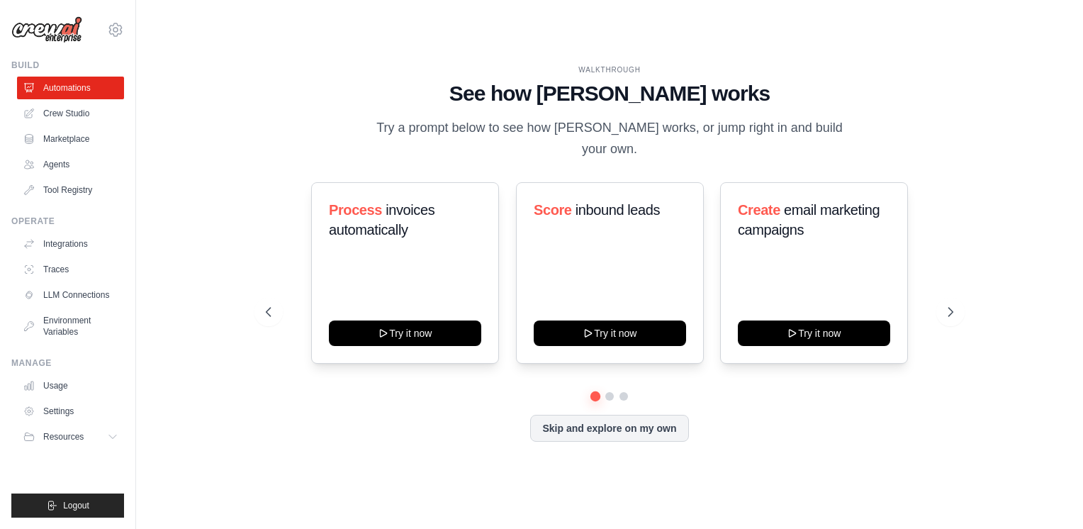
drag, startPoint x: 783, startPoint y: 425, endPoint x: 516, endPoint y: 97, distance: 422.8
click at [516, 97] on h1 "See how [PERSON_NAME] works" at bounding box center [610, 94] width 688 height 26
click at [589, 431] on button "Skip and explore on my own" at bounding box center [609, 426] width 158 height 27
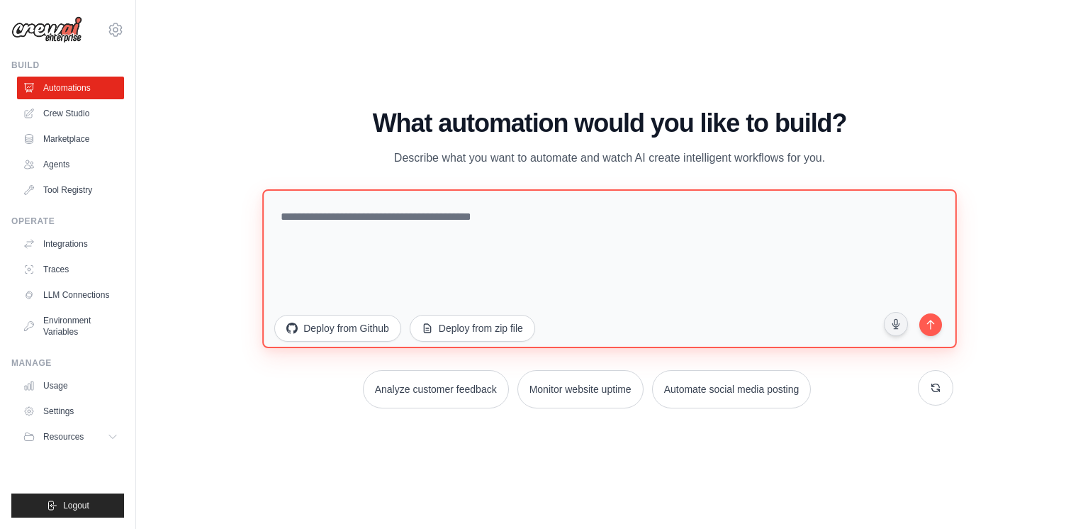
click at [661, 263] on textarea at bounding box center [609, 268] width 694 height 159
paste textarea "**********"
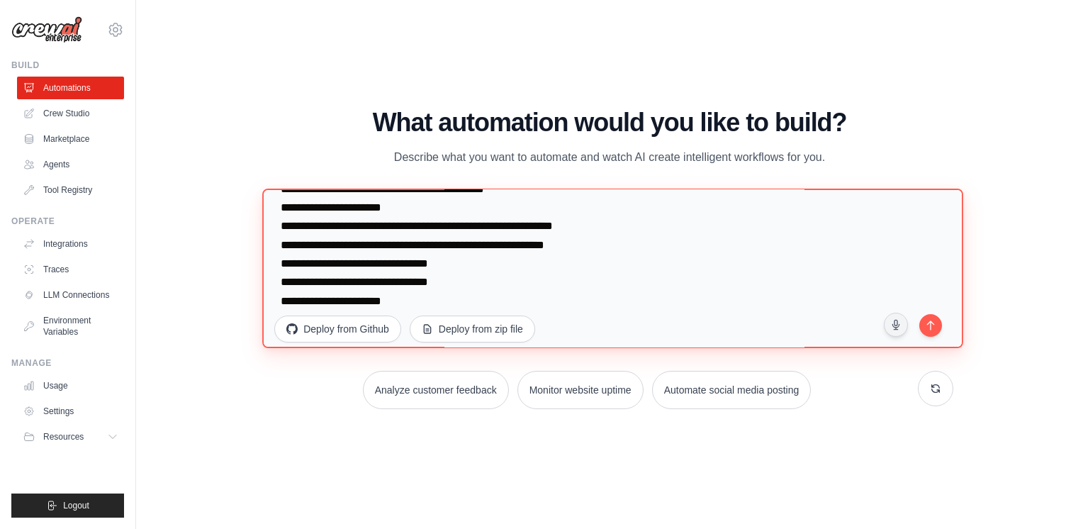
scroll to position [111, 0]
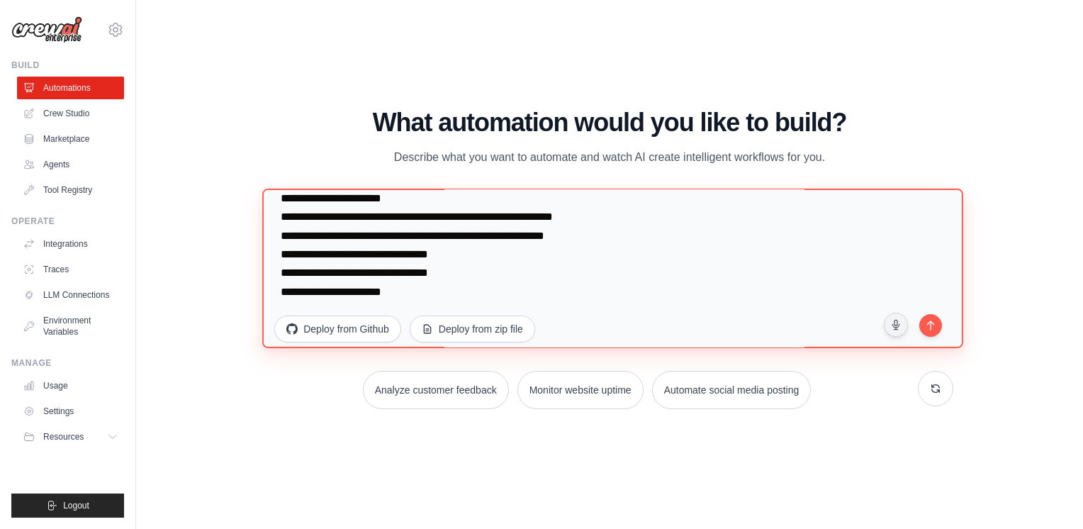
drag, startPoint x: 552, startPoint y: 299, endPoint x: 269, endPoint y: 286, distance: 283.8
click at [269, 286] on textarea "**********" at bounding box center [612, 269] width 701 height 160
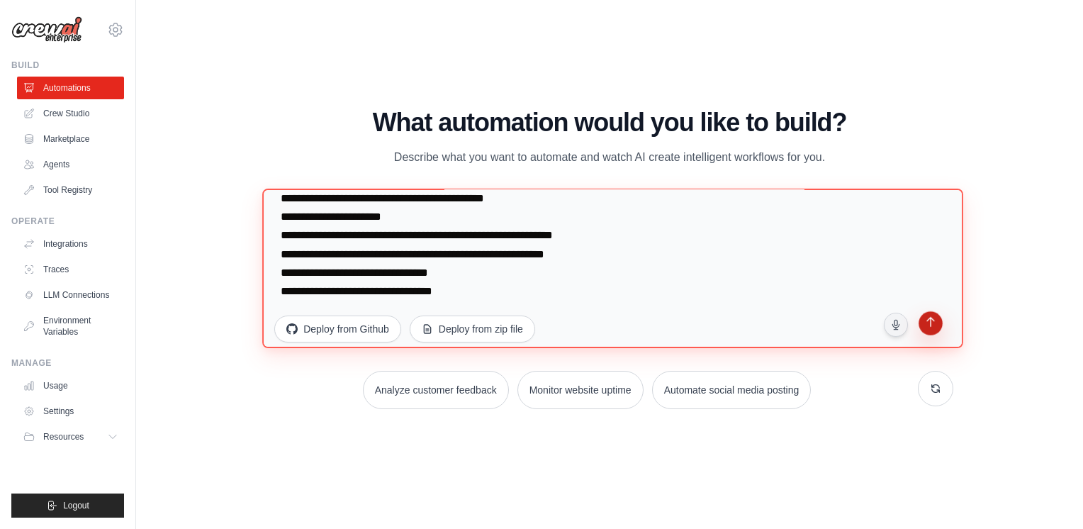
type textarea "**********"
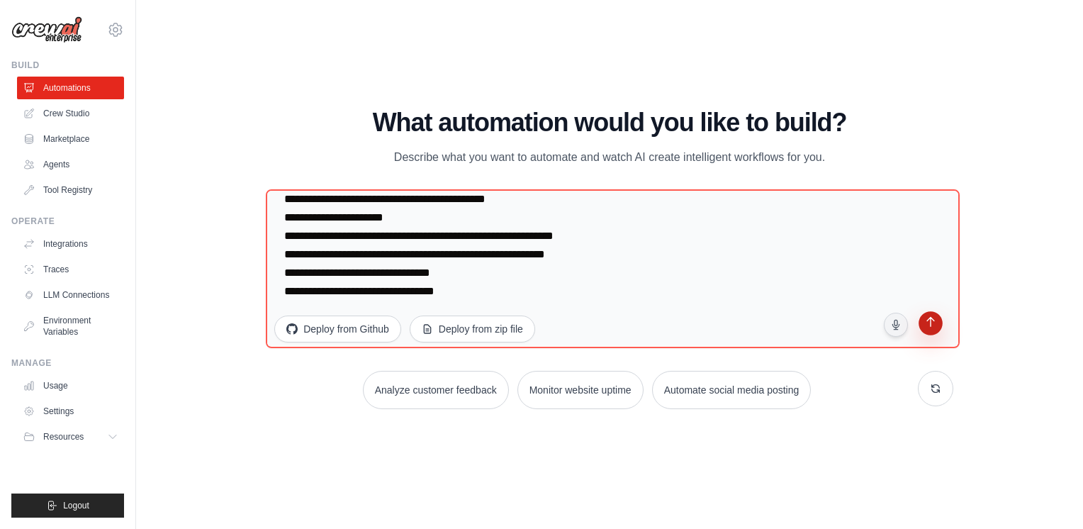
click at [928, 321] on icon "submit" at bounding box center [930, 323] width 13 height 13
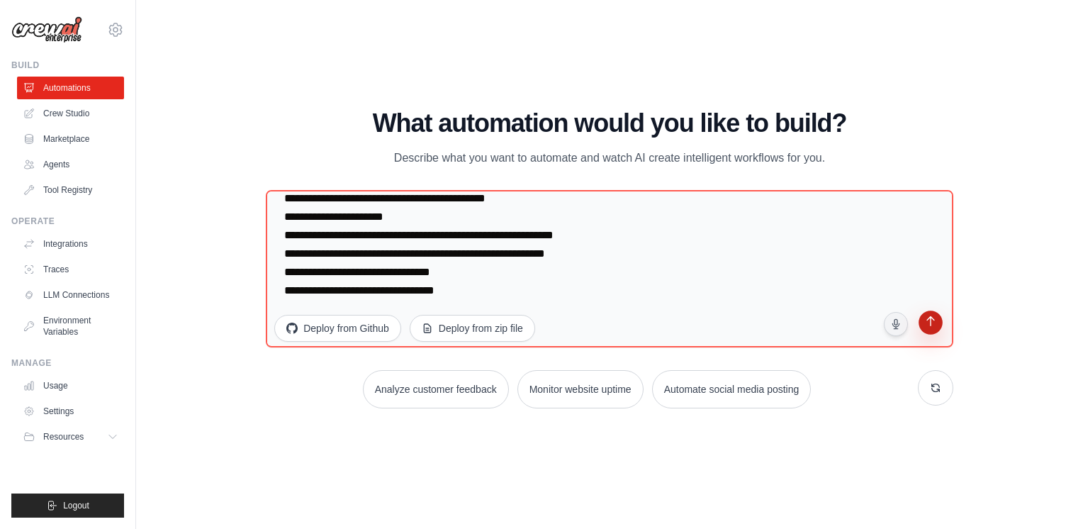
click at [938, 326] on button "submit" at bounding box center [930, 323] width 27 height 27
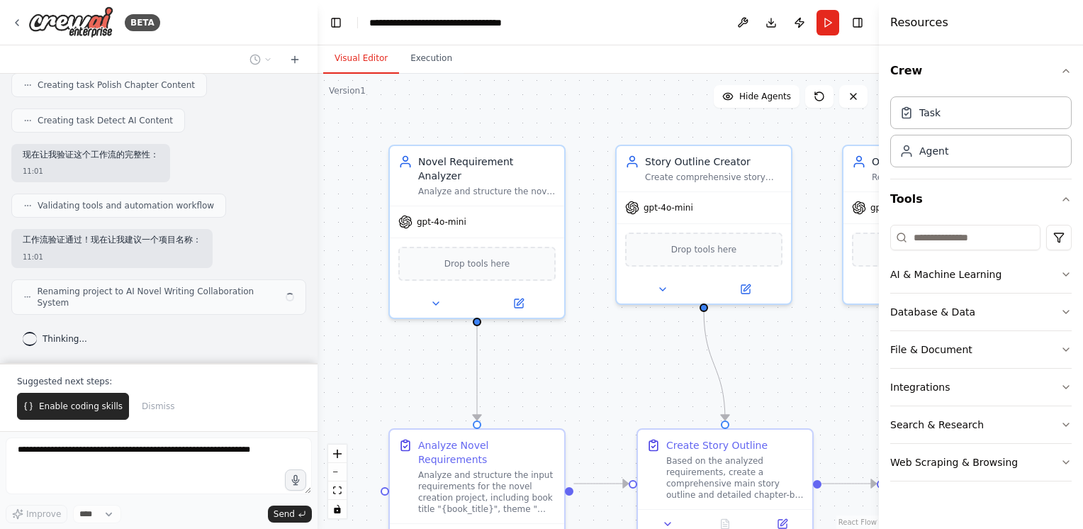
scroll to position [1071, 0]
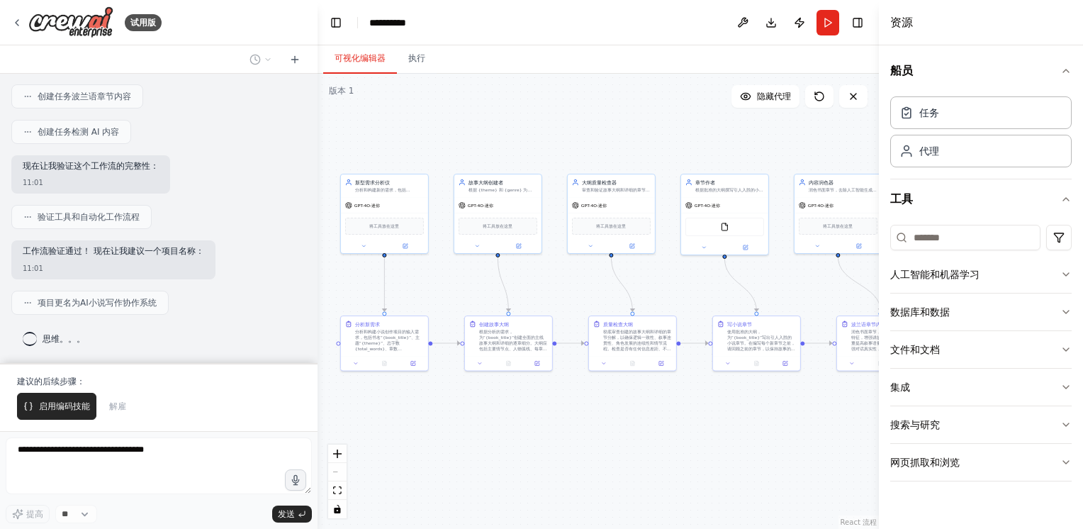
drag, startPoint x: 703, startPoint y: 220, endPoint x: 445, endPoint y: 153, distance: 266.5
click at [445, 153] on div ".deletable-edge-delete-btn { width: 20px; height: 20px; border: 0px solid #ffff…" at bounding box center [598, 301] width 561 height 455
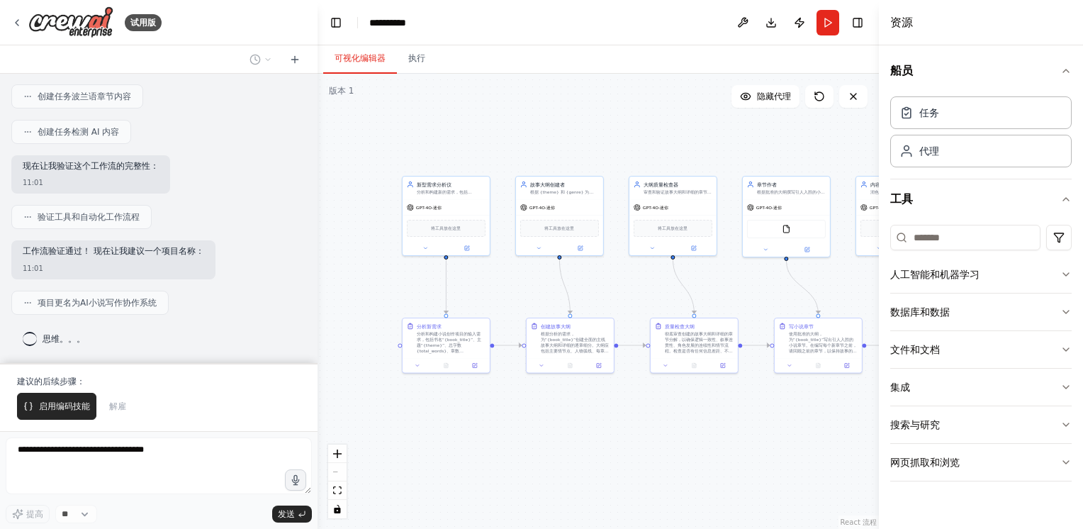
drag, startPoint x: 780, startPoint y: 286, endPoint x: 854, endPoint y: 286, distance: 73.7
click at [854, 286] on div ".deletable-edge-delete-btn { width: 20px; height: 20px; border: 0px solid #ffff…" at bounding box center [598, 301] width 561 height 455
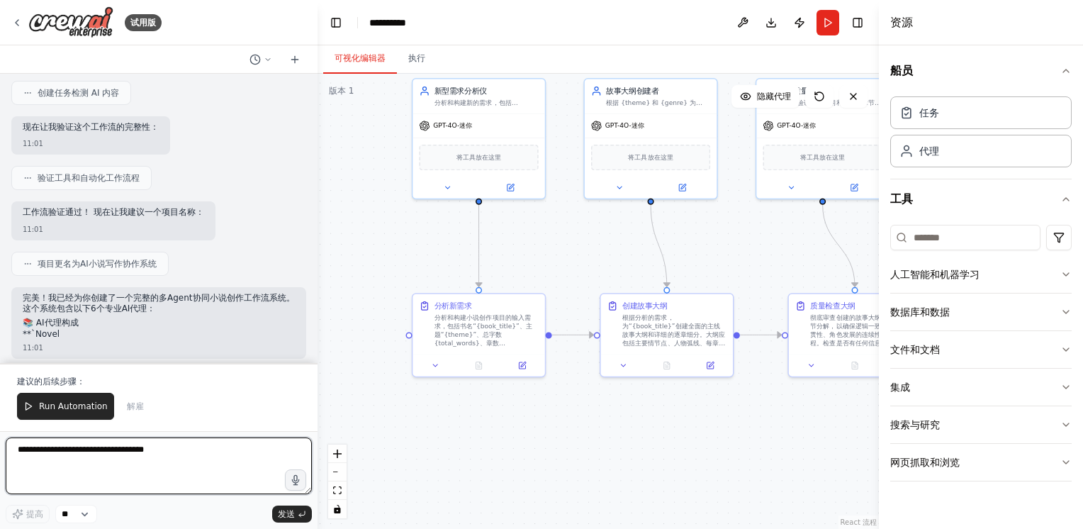
scroll to position [1117, 0]
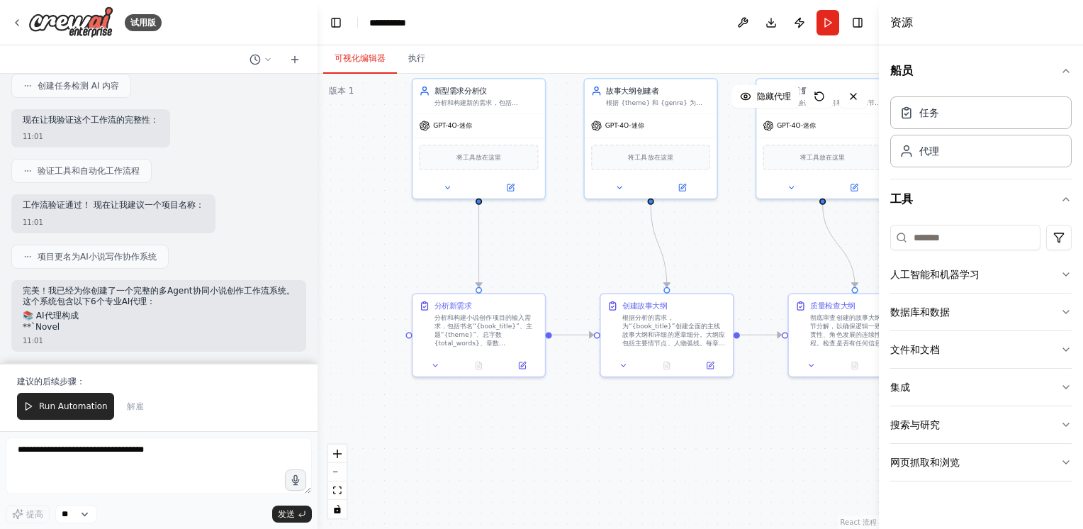
drag, startPoint x: 615, startPoint y: 398, endPoint x: 729, endPoint y: 430, distance: 117.8
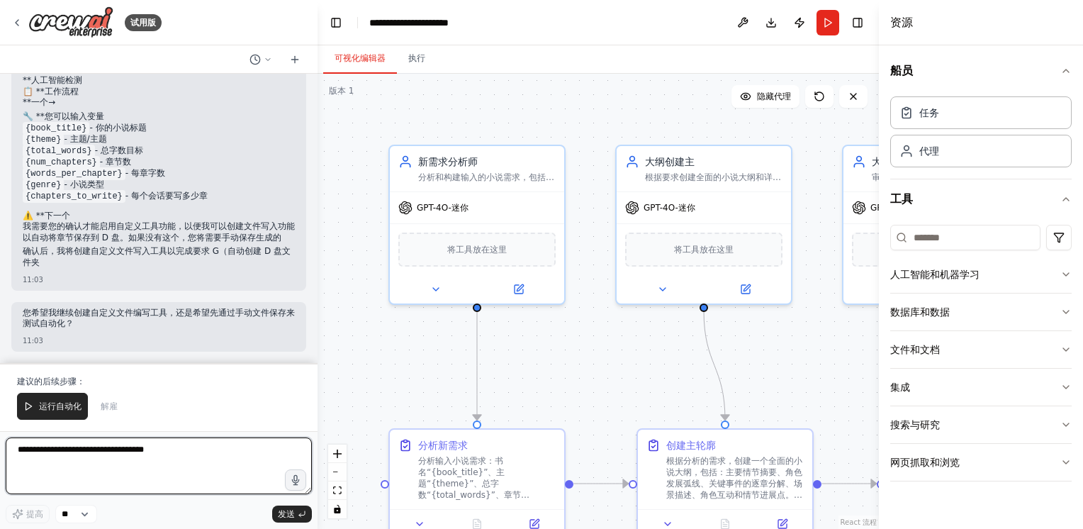
scroll to position [1233, 0]
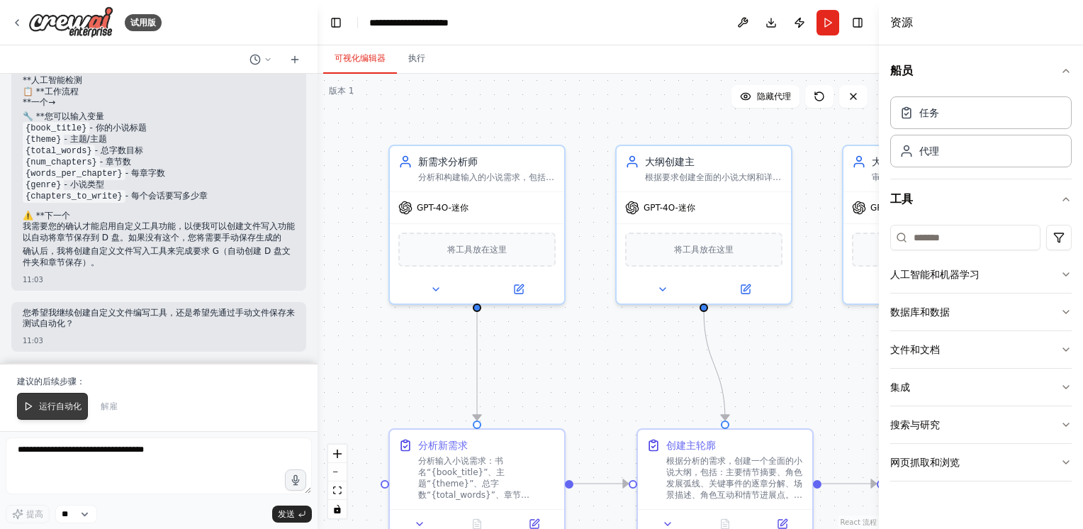
click at [44, 404] on span "运行自动化" at bounding box center [60, 405] width 43 height 11
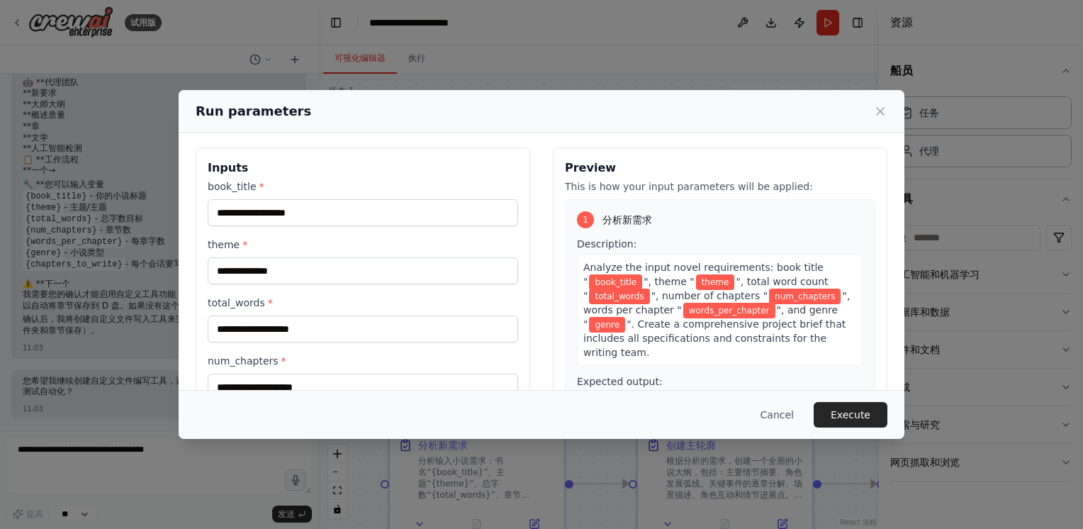
scroll to position [0, 0]
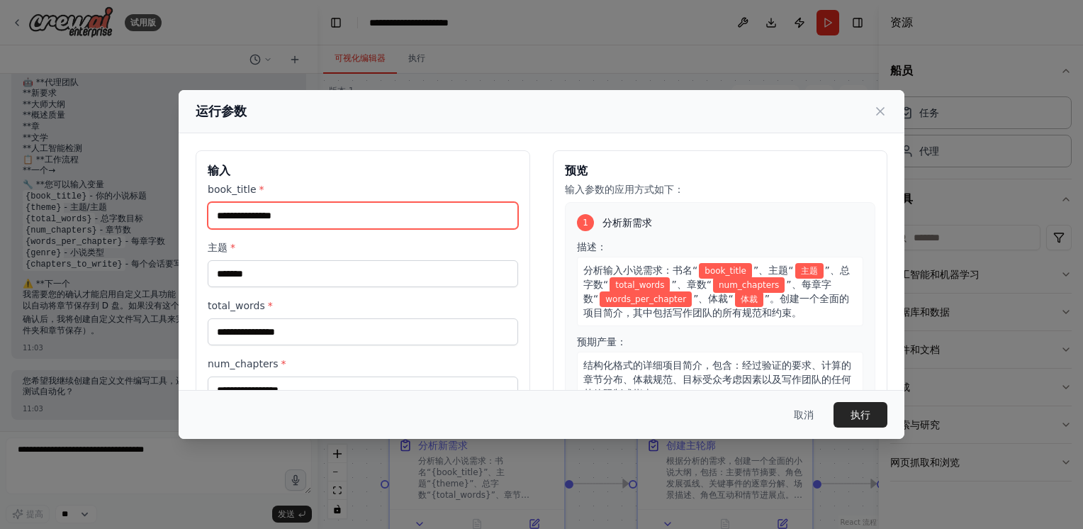
click at [308, 218] on input "book_title *" at bounding box center [363, 215] width 310 height 27
type input "*"
type input "**"
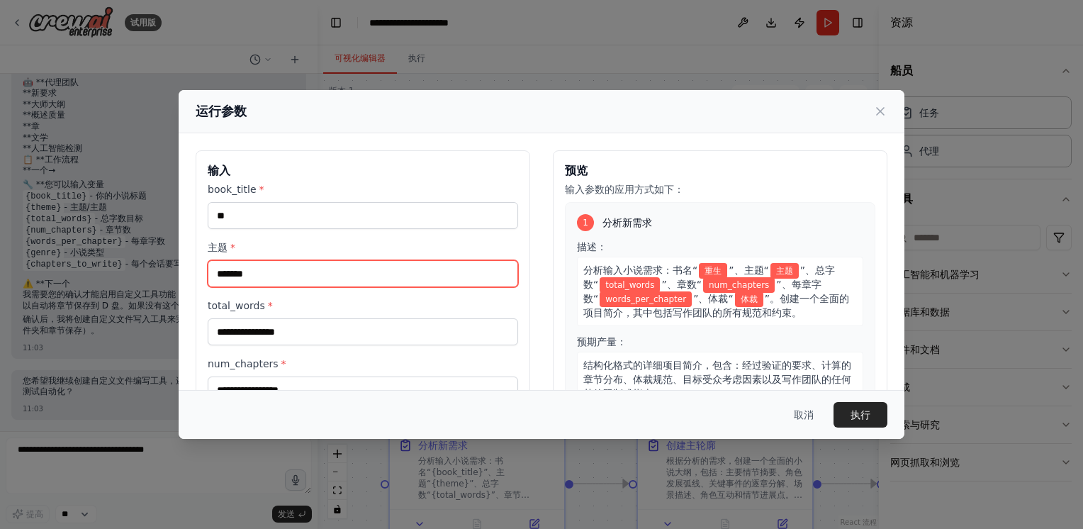
click at [383, 279] on input "主题 *" at bounding box center [363, 273] width 310 height 27
type input "**"
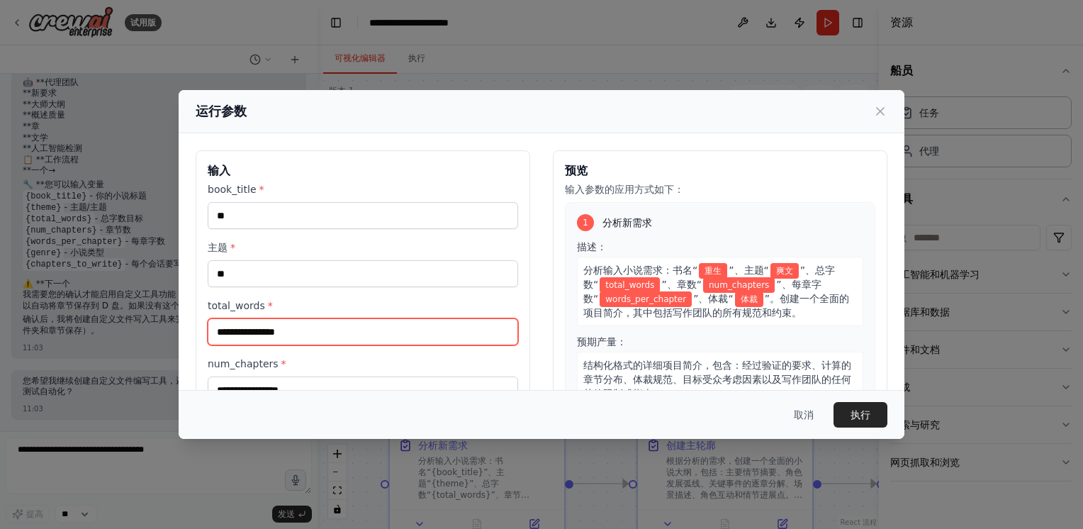
click at [361, 329] on input "total_words *" at bounding box center [363, 331] width 310 height 27
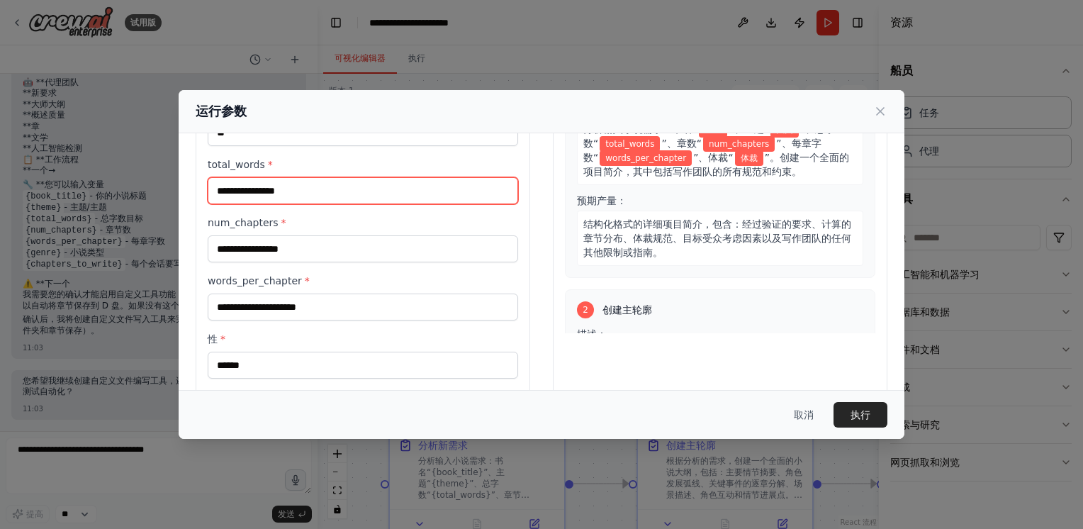
scroll to position [142, 0]
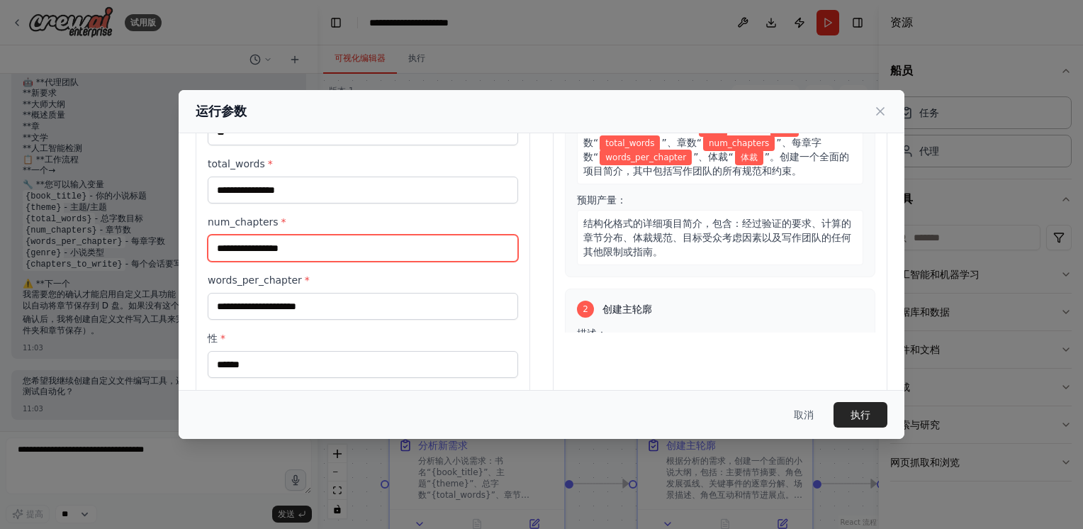
click at [340, 245] on input "num_chapters *" at bounding box center [363, 248] width 310 height 27
type input "***"
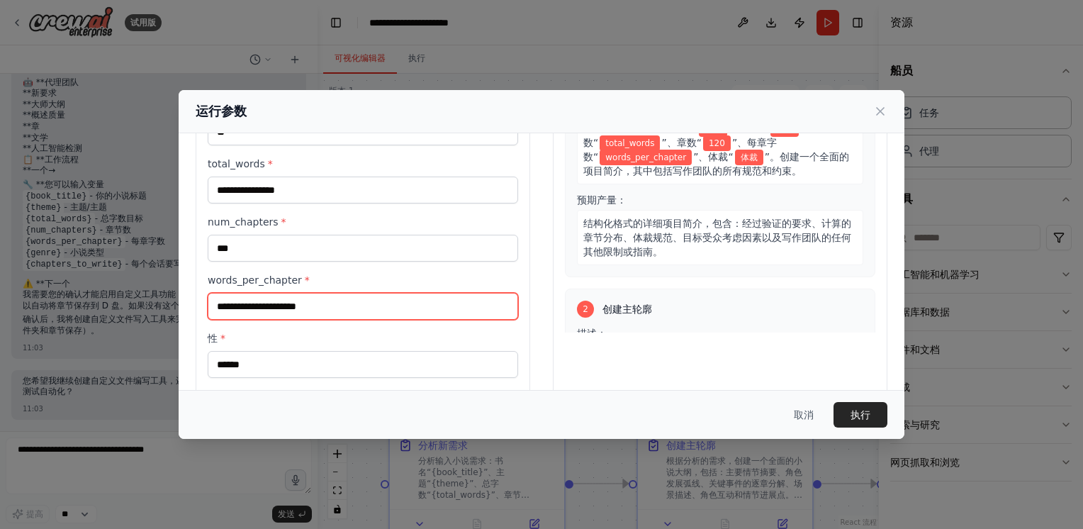
click at [296, 304] on input "words_per_chapter *" at bounding box center [363, 306] width 310 height 27
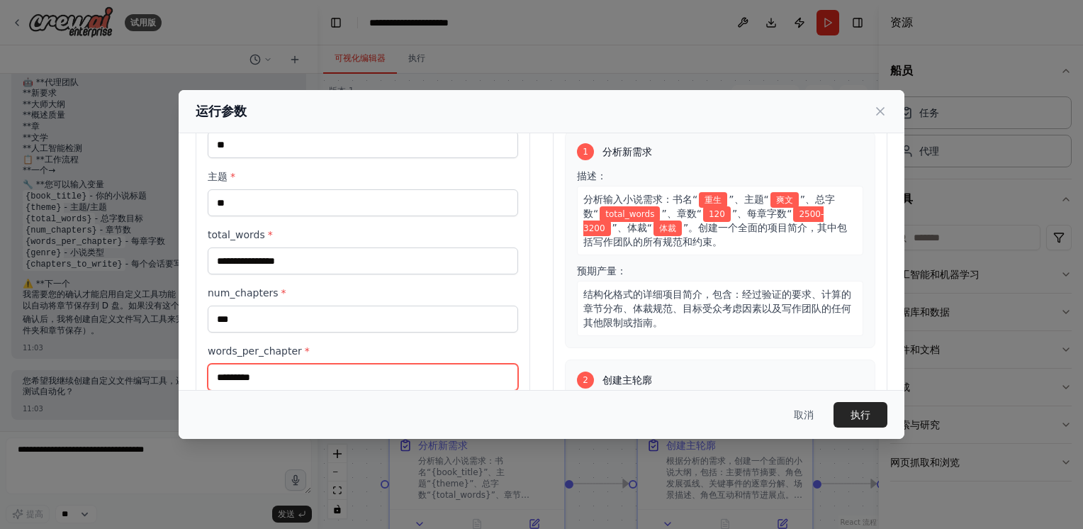
type input "*********"
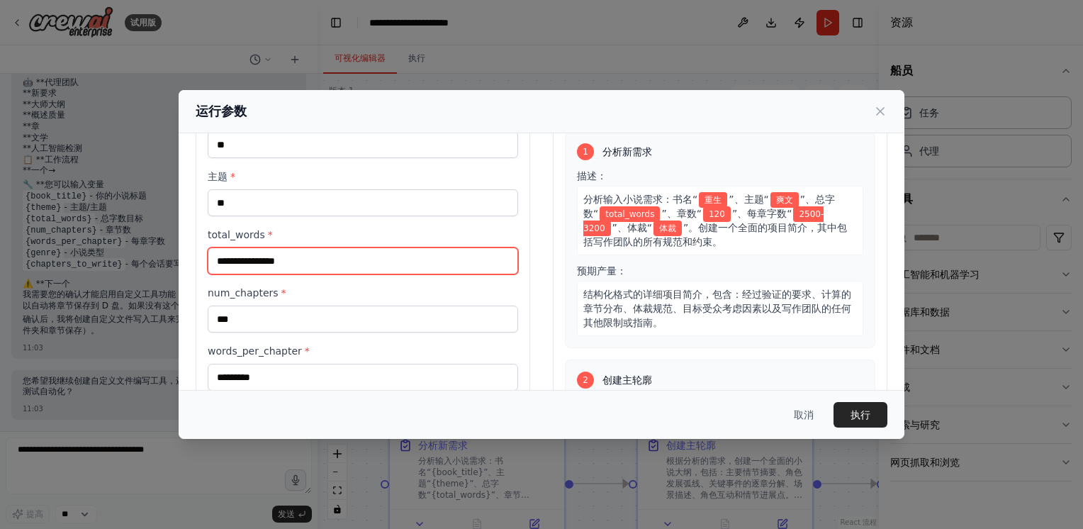
click at [296, 262] on input "total_words *" at bounding box center [363, 260] width 310 height 27
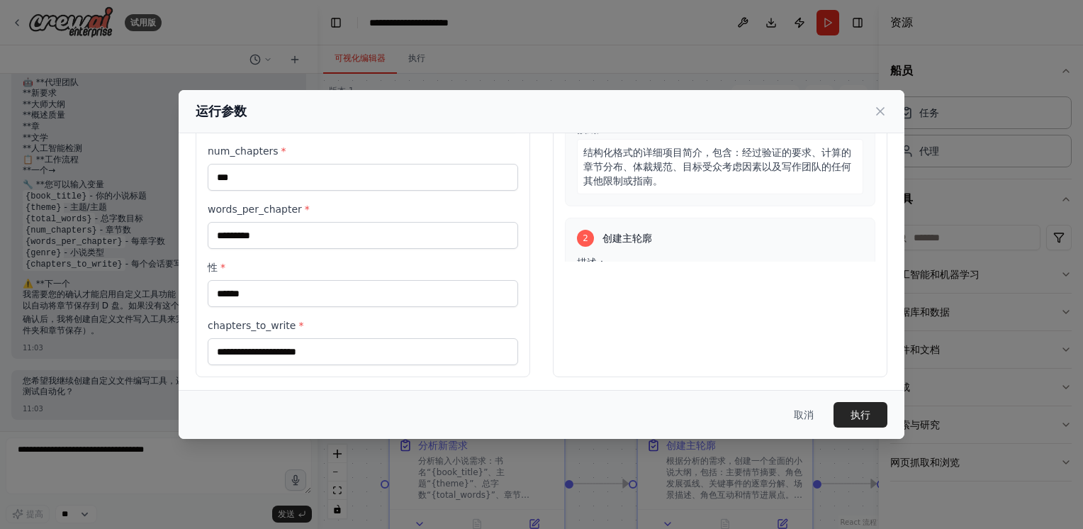
scroll to position [213, 0]
type input "******"
click at [259, 293] on input "性 *" at bounding box center [363, 292] width 310 height 27
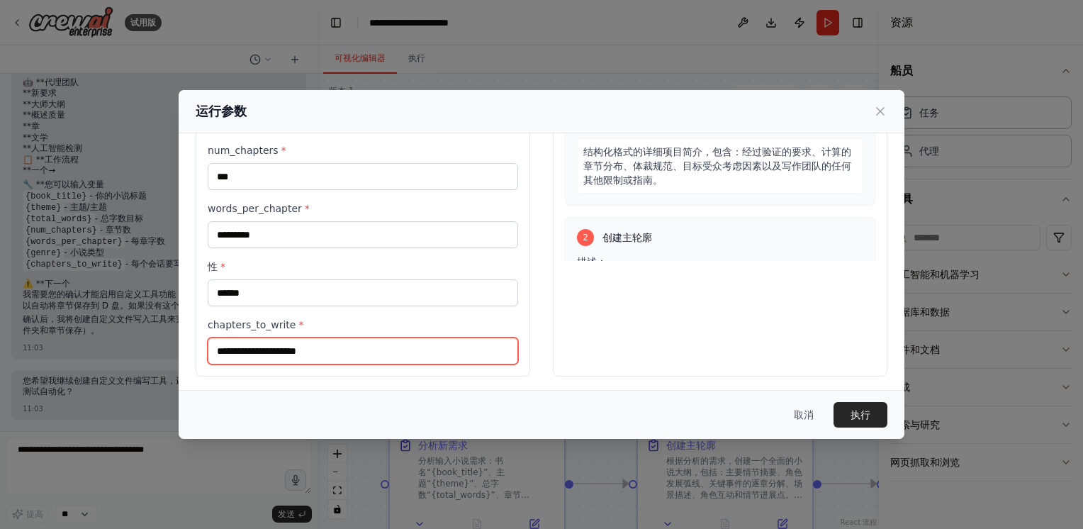
click at [305, 343] on input "chapters_to_write *" at bounding box center [363, 350] width 310 height 27
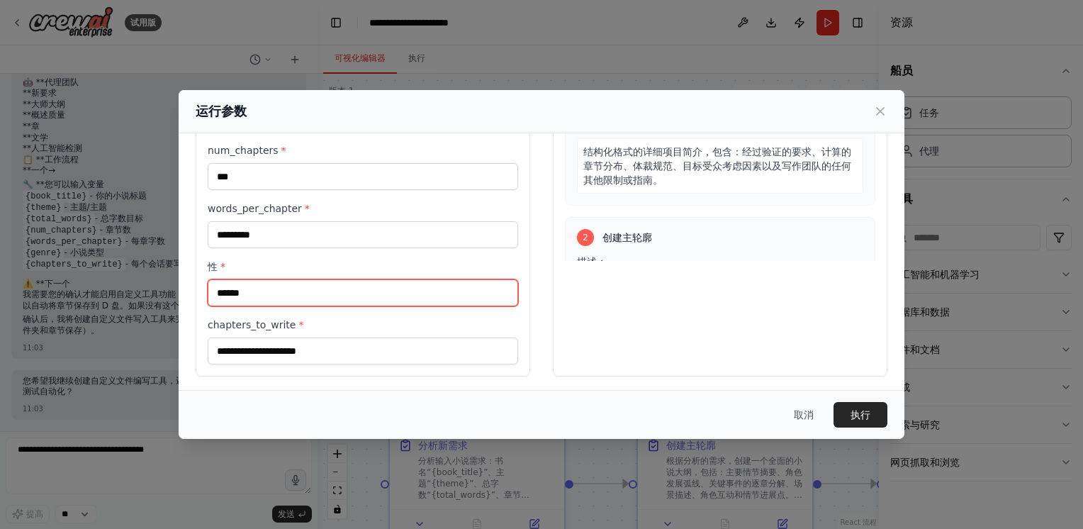
click at [296, 289] on input "性 *" at bounding box center [363, 292] width 310 height 27
type input "**"
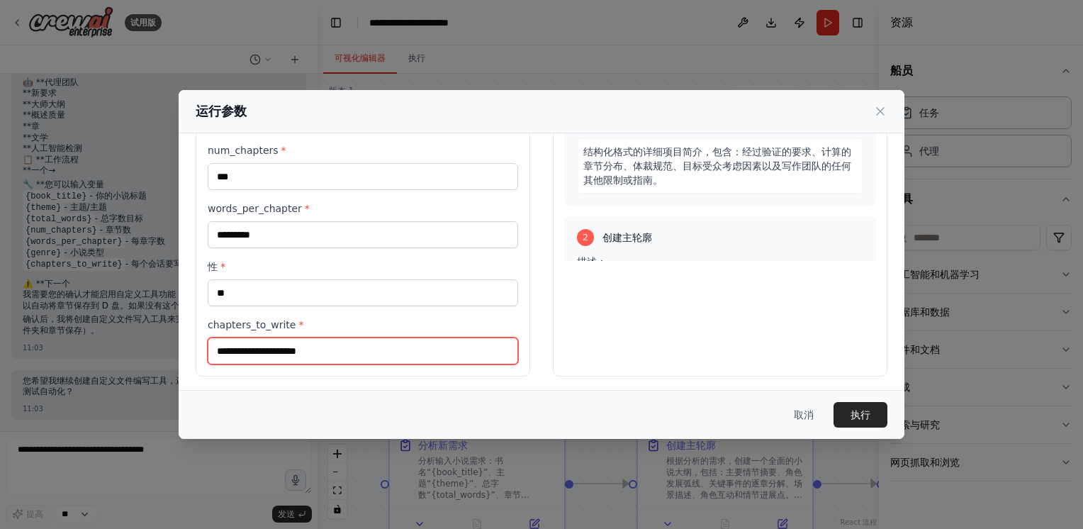
click at [260, 344] on input "chapters_to_write *" at bounding box center [363, 350] width 310 height 27
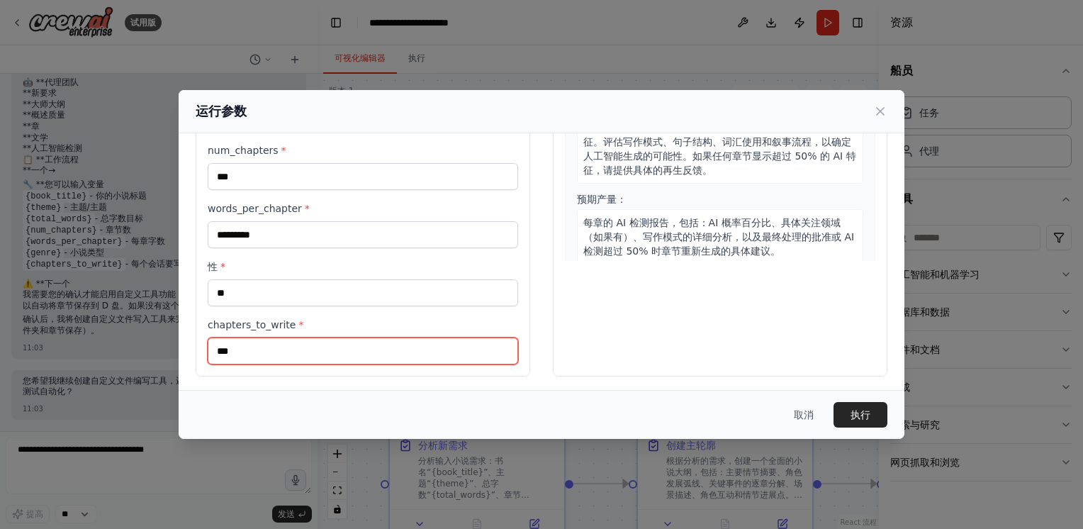
scroll to position [1094, 0]
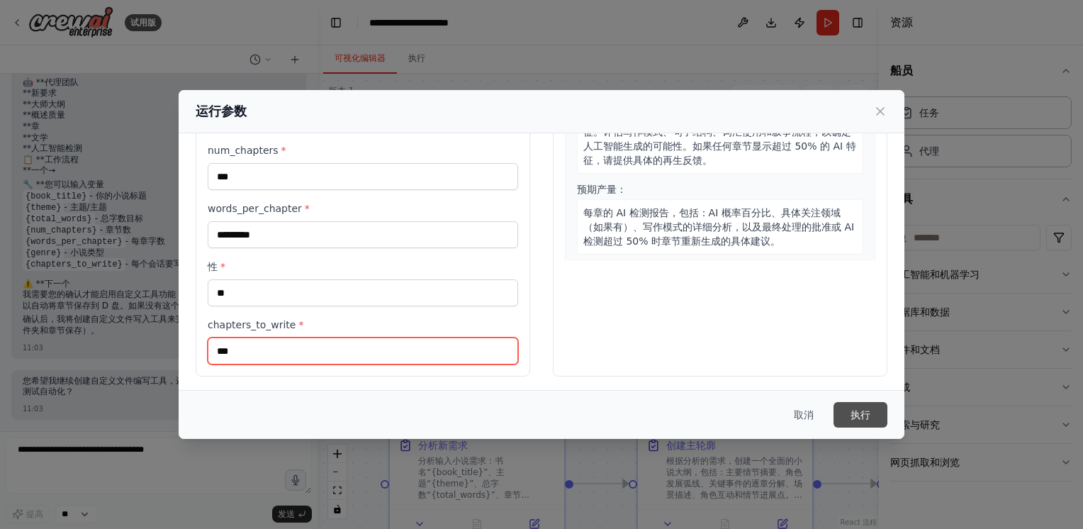
type input "***"
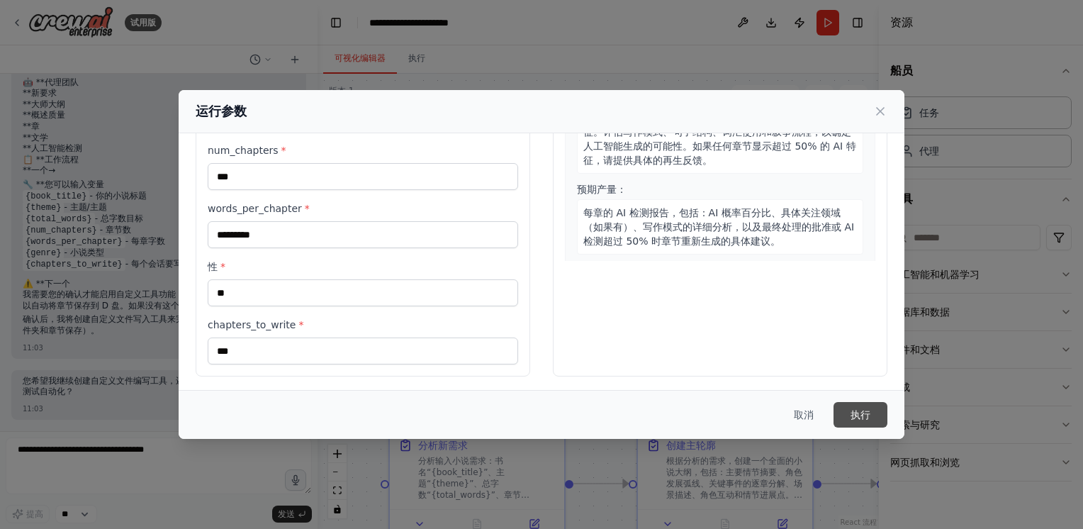
click at [856, 425] on button "执行" at bounding box center [861, 415] width 54 height 26
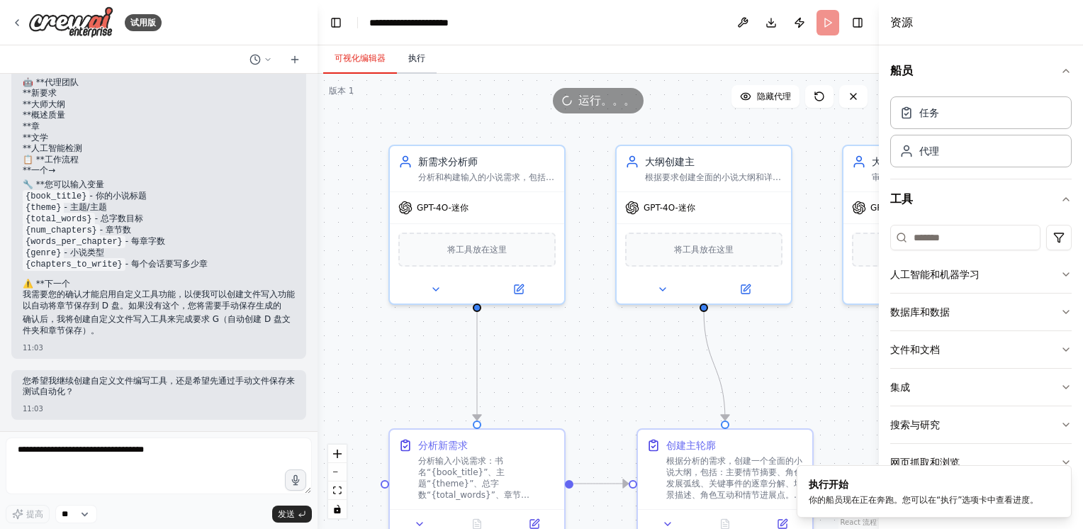
click at [420, 61] on button "执行" at bounding box center [417, 59] width 40 height 30
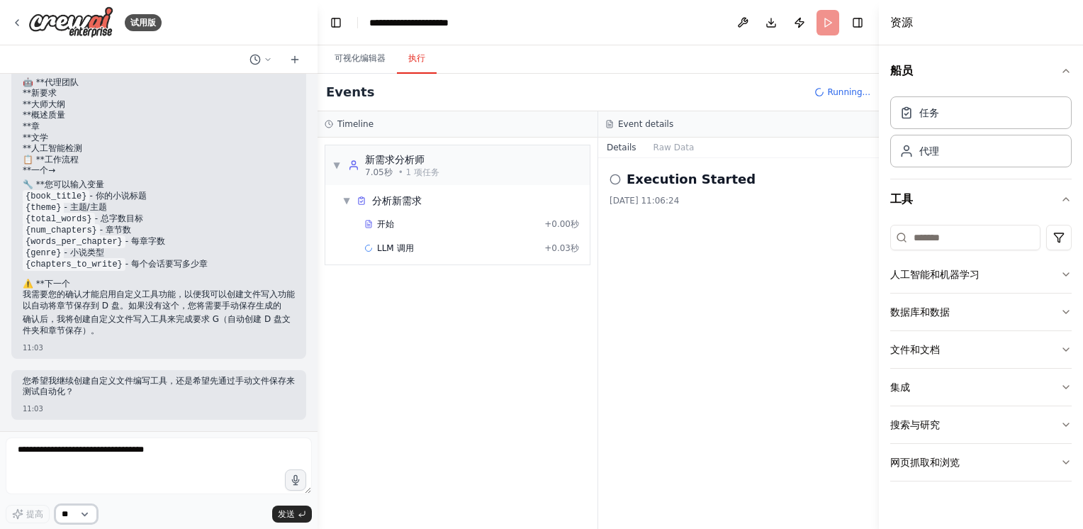
click at [82, 512] on select "**" at bounding box center [76, 514] width 42 height 18
click at [82, 511] on select "**" at bounding box center [76, 514] width 42 height 18
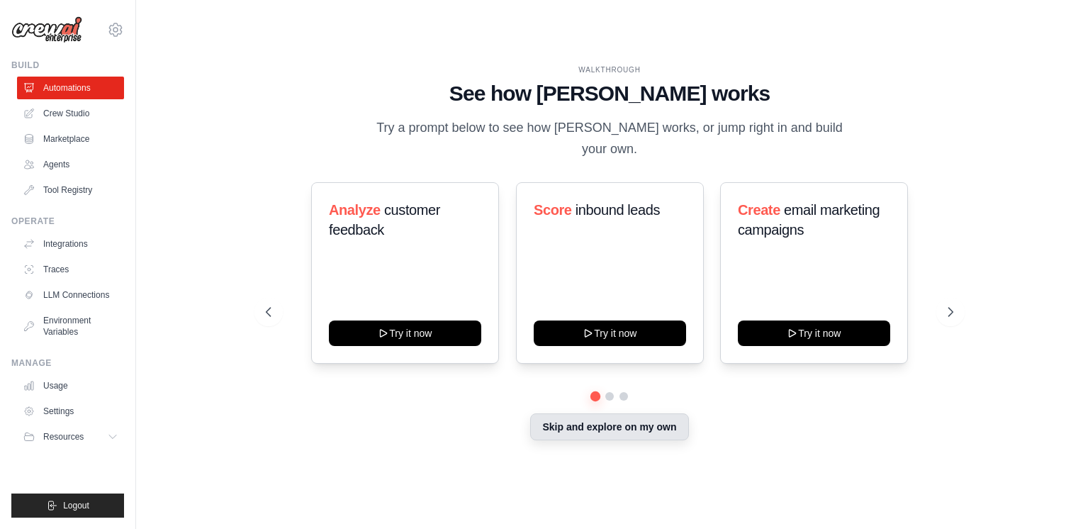
click at [590, 418] on button "Skip and explore on my own" at bounding box center [609, 426] width 158 height 27
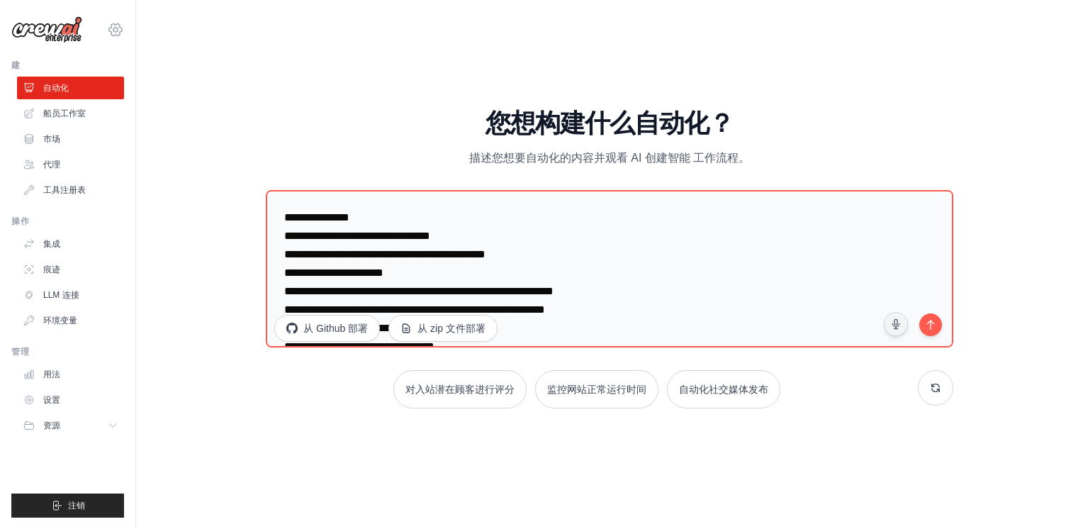
click at [112, 31] on icon at bounding box center [115, 29] width 17 height 17
click at [113, 432] on button "资源" at bounding box center [71, 425] width 107 height 23
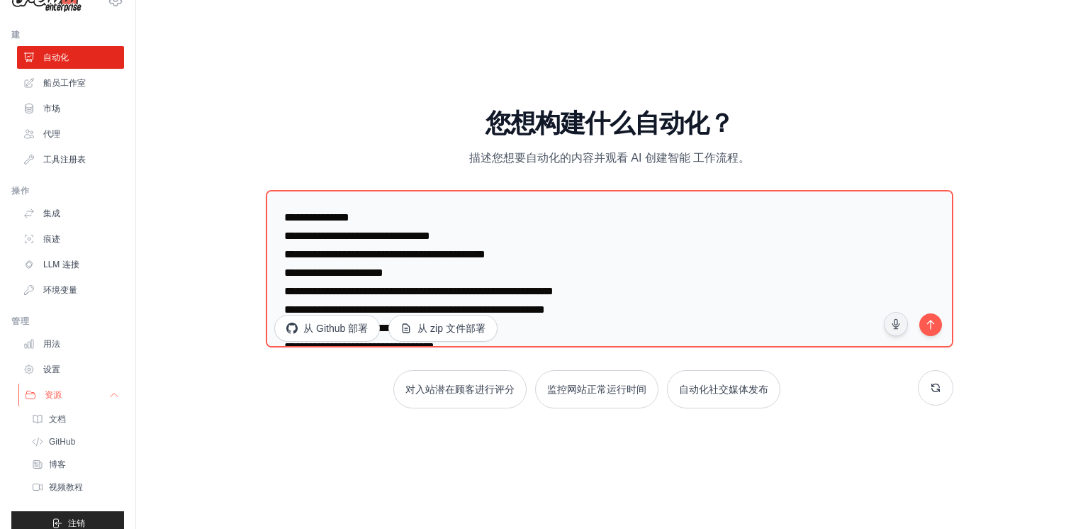
scroll to position [47, 0]
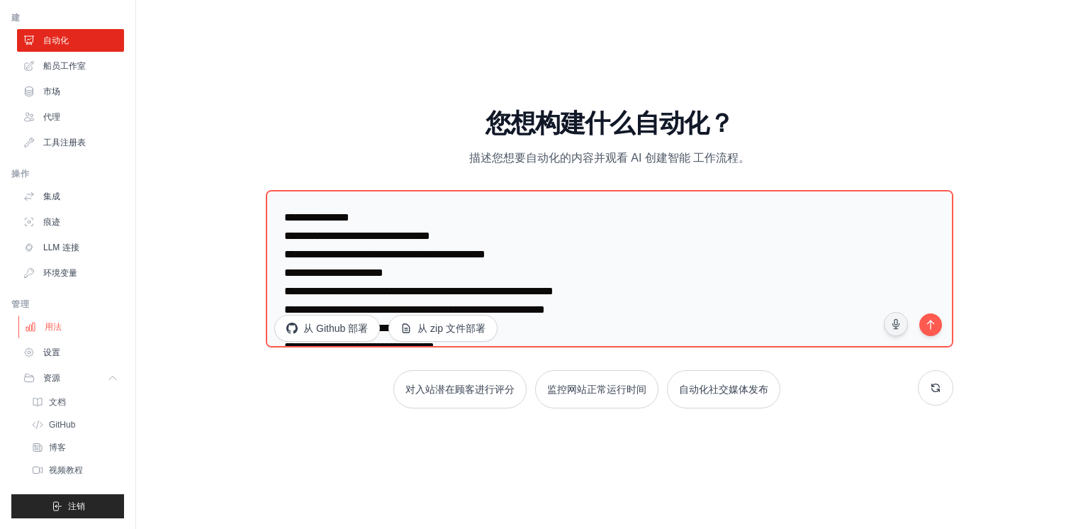
click at [73, 324] on link "用法" at bounding box center [71, 326] width 107 height 23
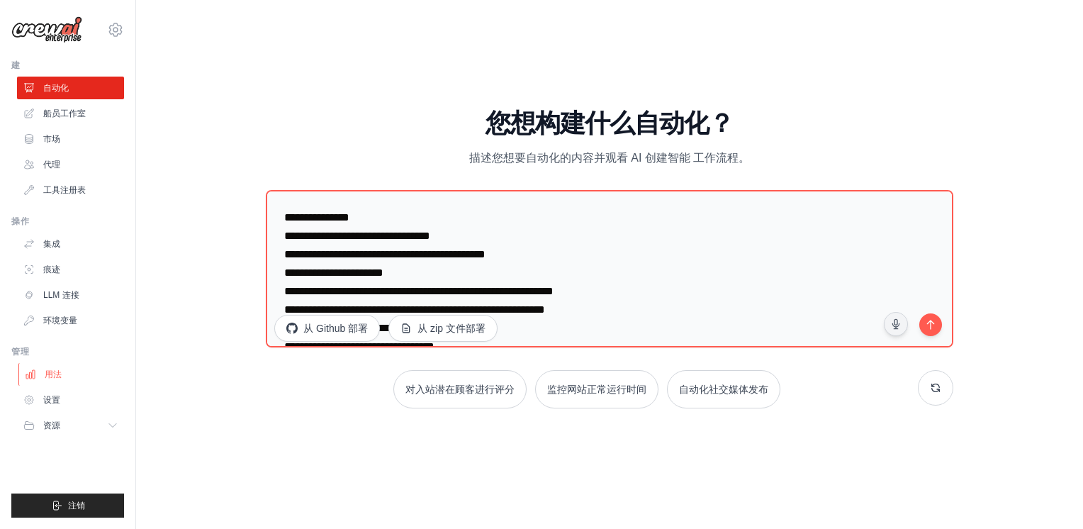
scroll to position [0, 0]
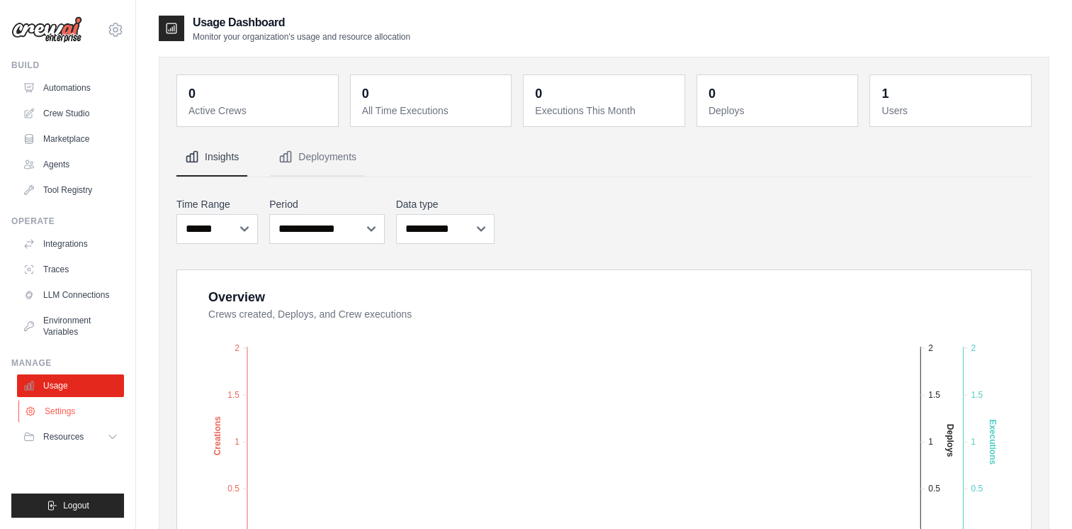
click at [82, 409] on link "Settings" at bounding box center [71, 411] width 107 height 23
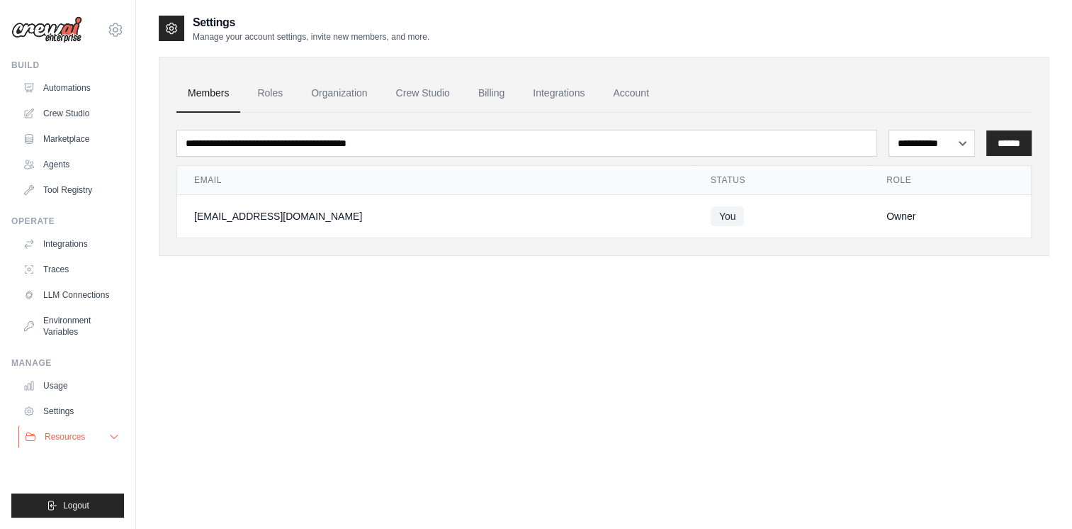
click at [80, 435] on span "Resources" at bounding box center [65, 436] width 40 height 11
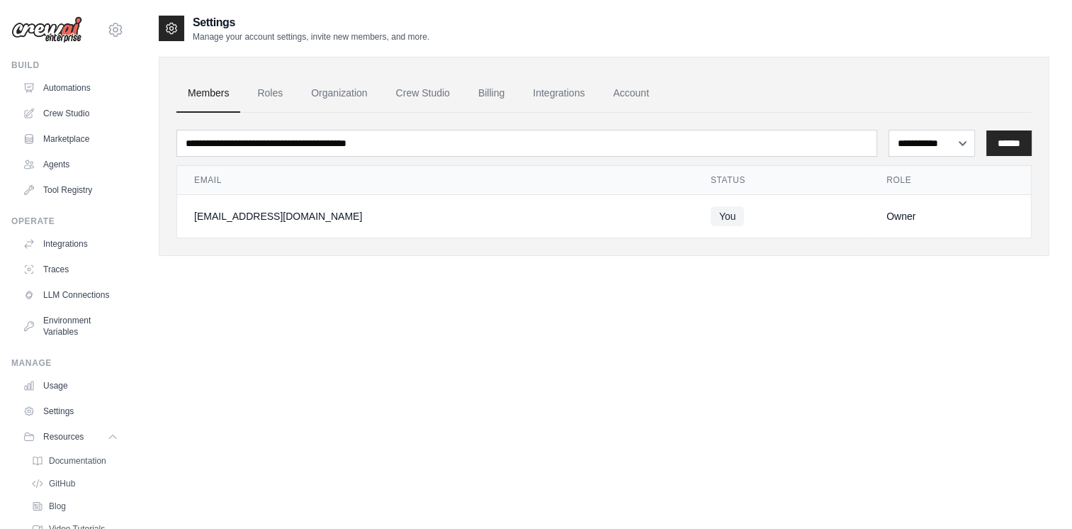
drag, startPoint x: 162, startPoint y: 281, endPoint x: 168, endPoint y: 320, distance: 39.5
click at [168, 320] on div "**********" at bounding box center [604, 278] width 891 height 529
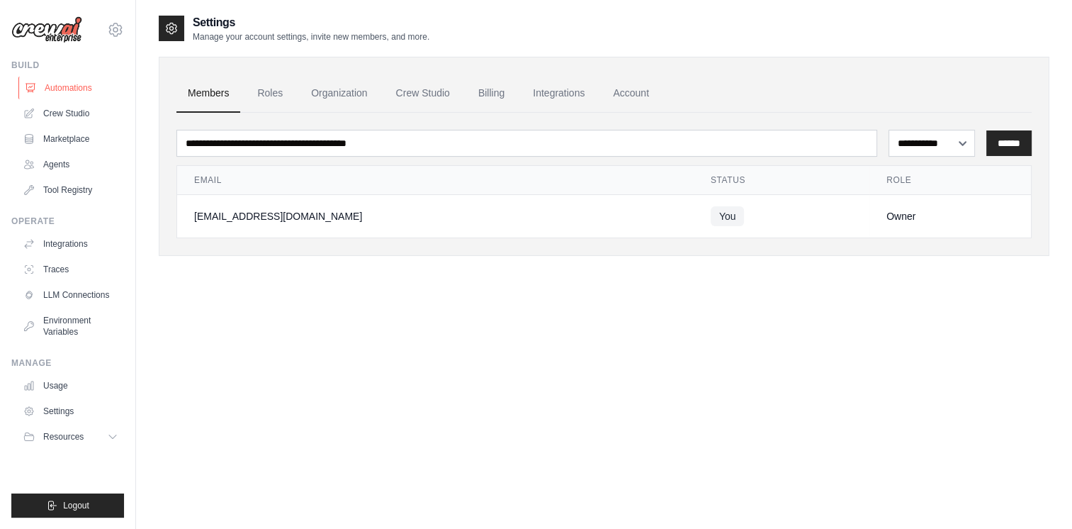
click at [94, 86] on link "Automations" at bounding box center [71, 88] width 107 height 23
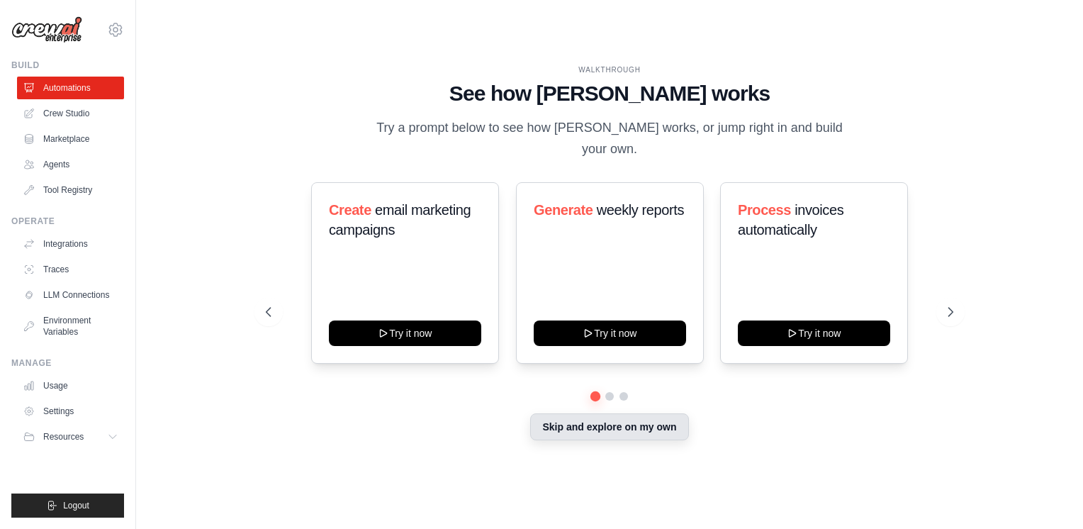
click at [585, 421] on button "Skip and explore on my own" at bounding box center [609, 426] width 158 height 27
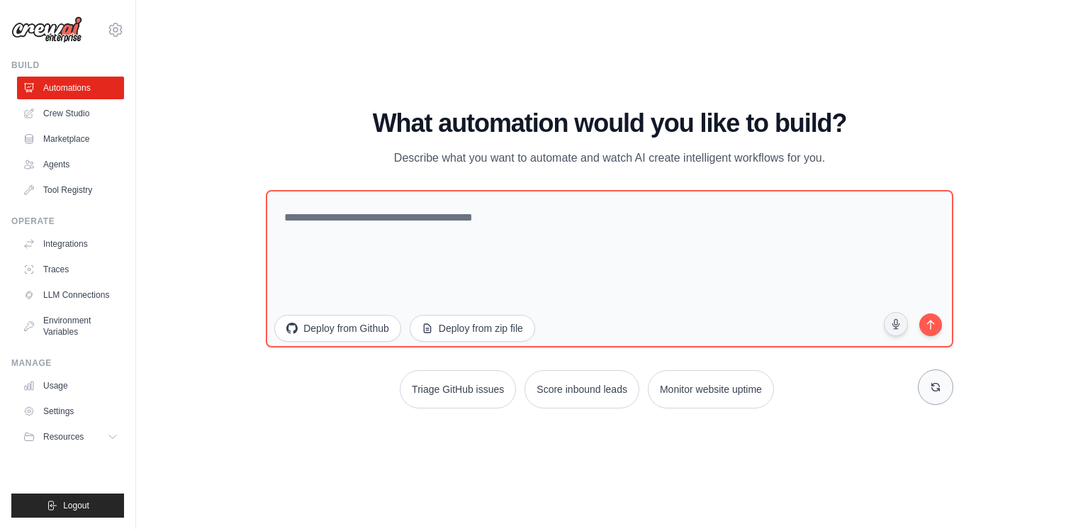
click at [931, 384] on icon at bounding box center [935, 386] width 11 height 11
click at [932, 383] on icon at bounding box center [935, 387] width 8 height 8
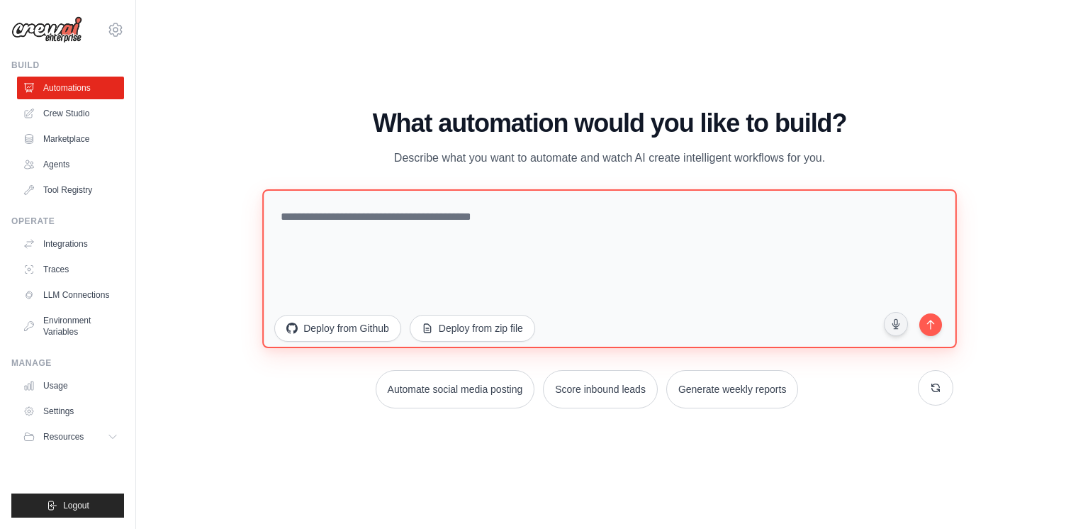
click at [569, 213] on textarea at bounding box center [609, 268] width 694 height 159
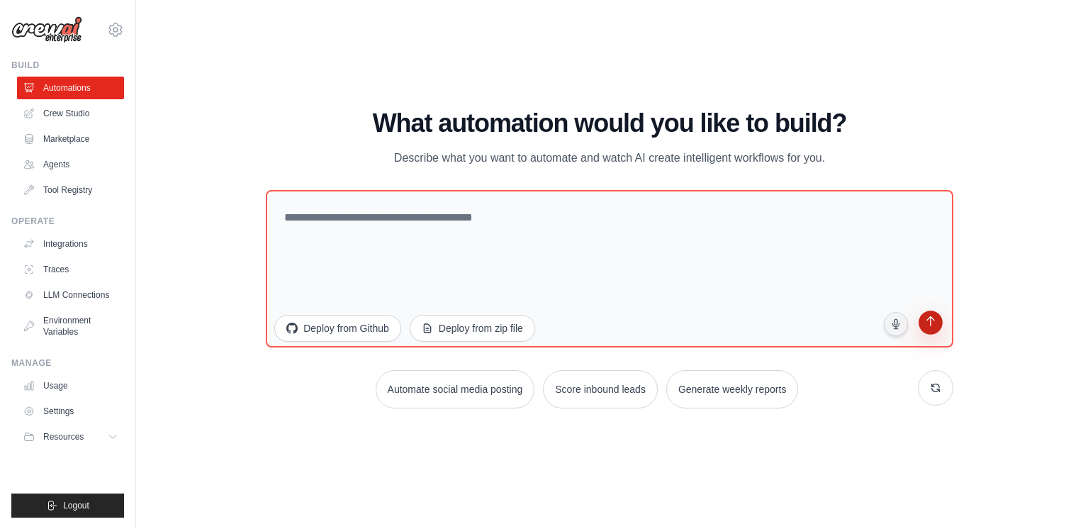
click at [930, 322] on icon "submit" at bounding box center [930, 323] width 8 height 10
click at [94, 120] on link "Crew Studio" at bounding box center [71, 113] width 107 height 23
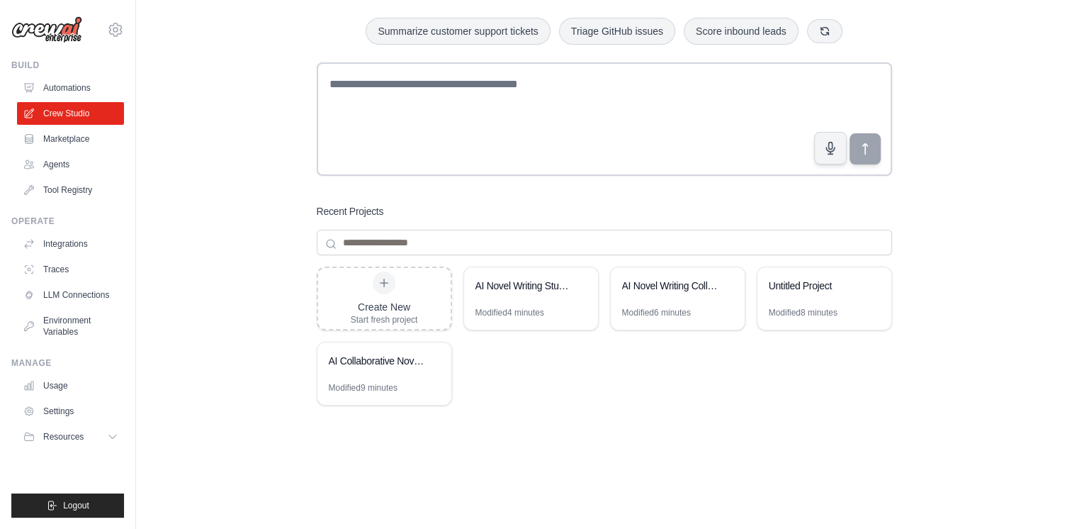
click at [62, 100] on ul "Automations Crew Studio Marketplace Agents Tool Registry" at bounding box center [70, 139] width 107 height 125
click at [62, 89] on link "Automations" at bounding box center [71, 88] width 107 height 23
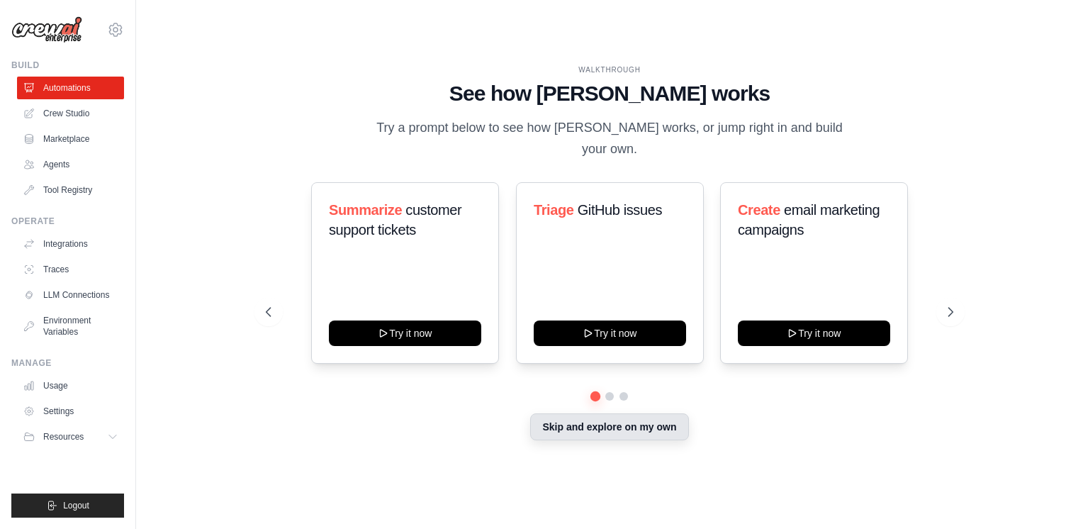
click at [604, 424] on button "Skip and explore on my own" at bounding box center [609, 426] width 158 height 27
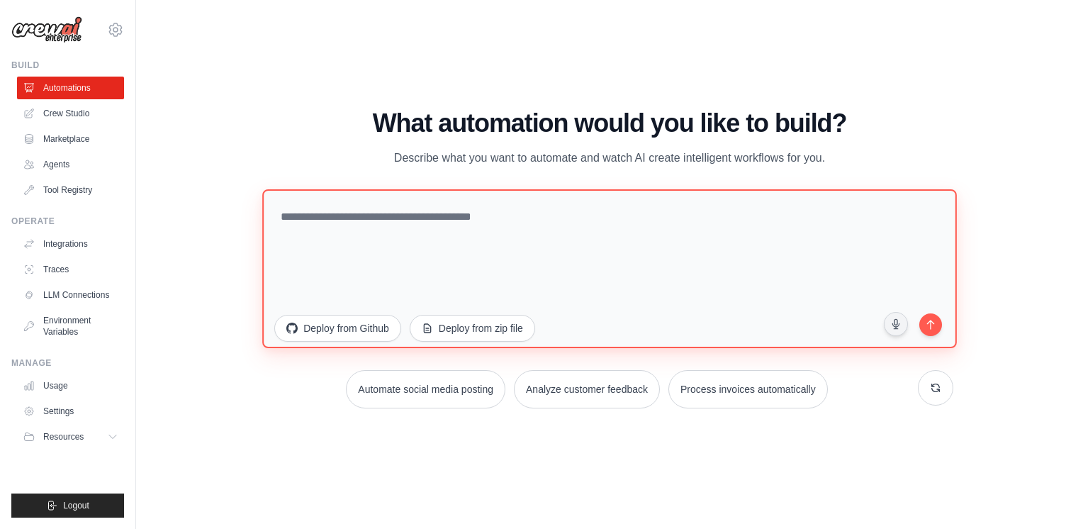
click at [546, 252] on textarea at bounding box center [609, 268] width 694 height 159
